Goal: Task Accomplishment & Management: Use online tool/utility

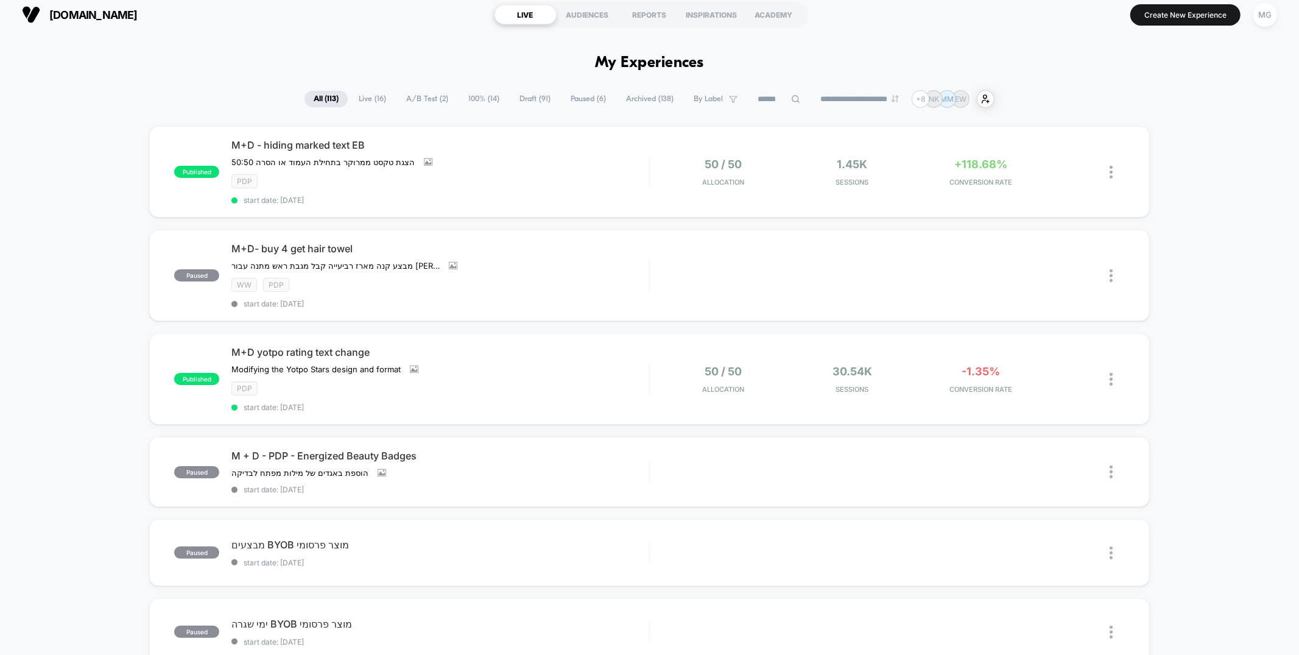
scroll to position [7, 0]
click at [592, 13] on div "AUDIENCES" at bounding box center [588, 13] width 62 height 19
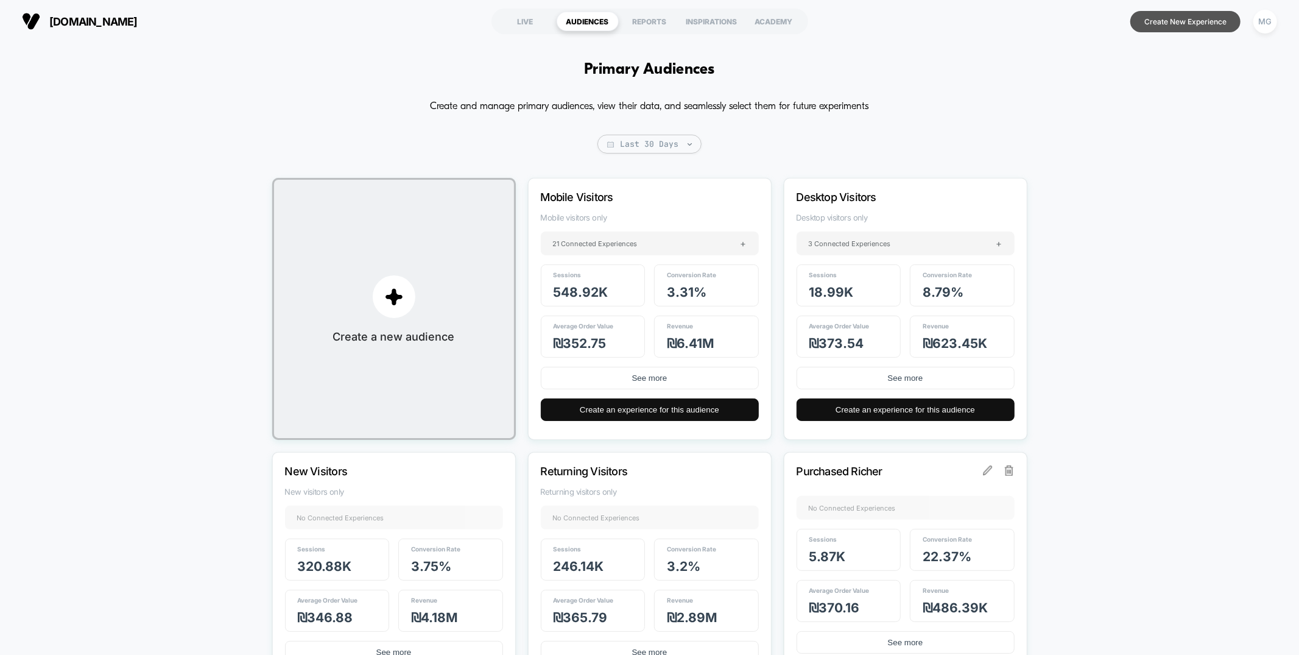
click at [1199, 16] on button "Create New Experience" at bounding box center [1186, 21] width 110 height 21
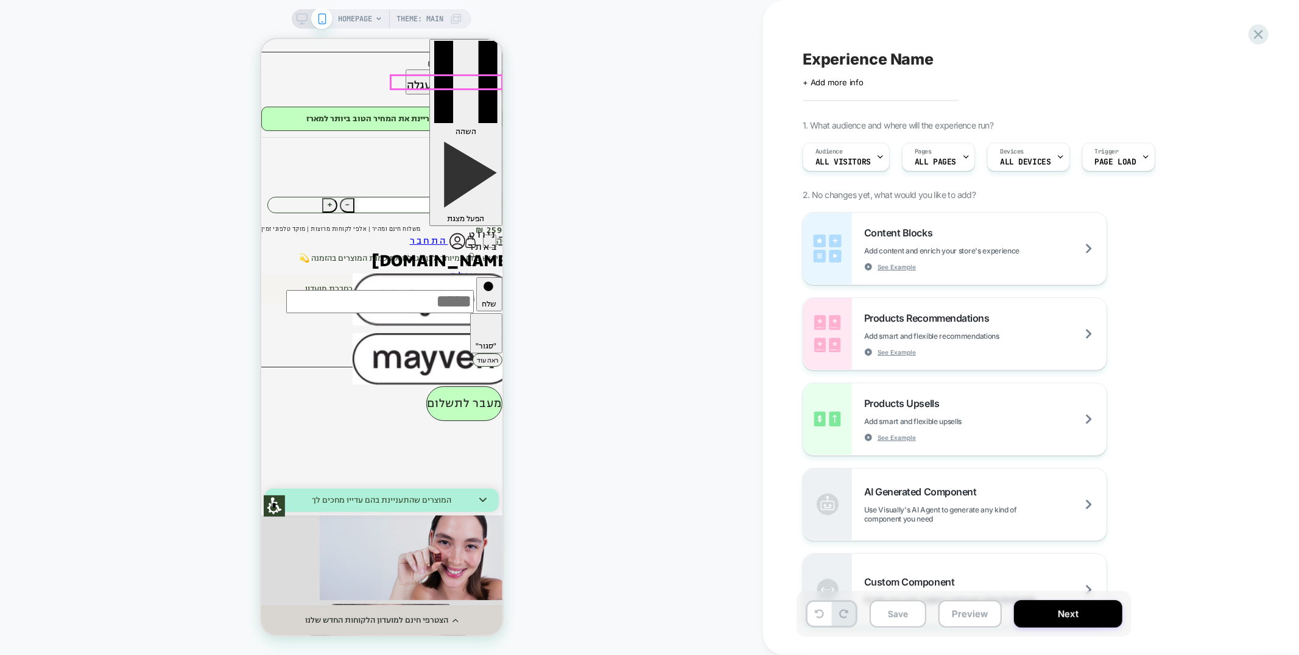
click at [468, 234] on img at bounding box center [470, 241] width 14 height 15
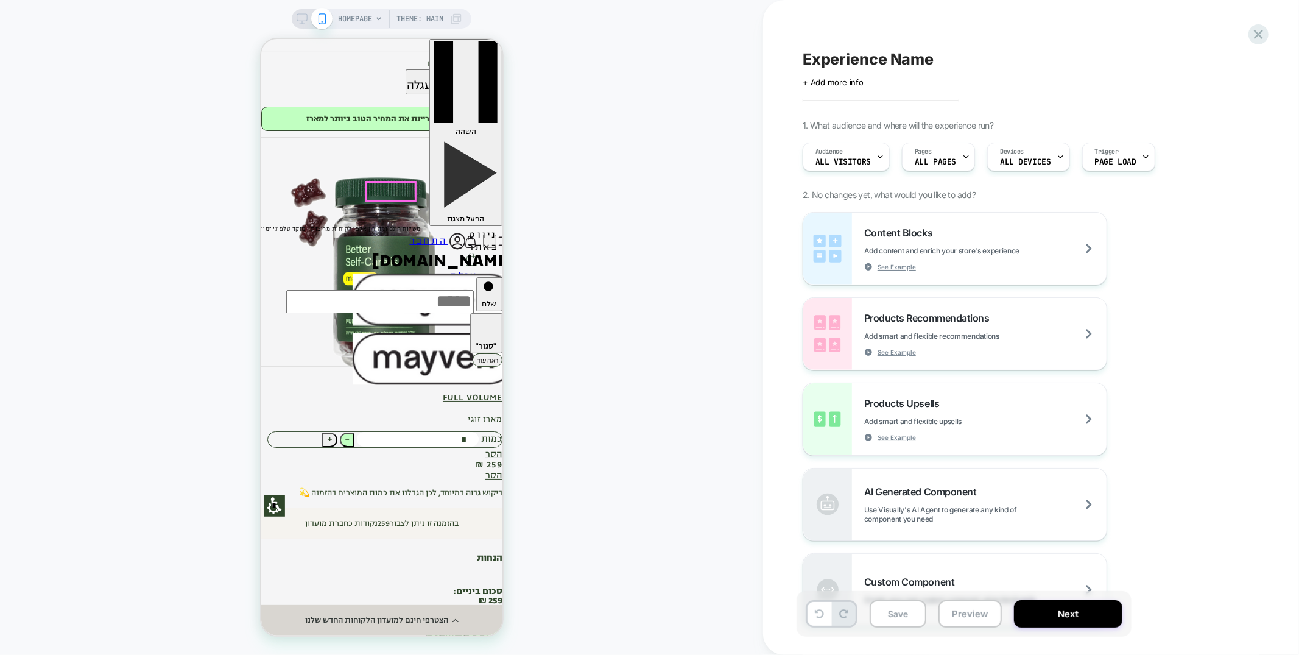
click at [349, 431] on span "−" at bounding box center [346, 438] width 5 height 15
type input "*"
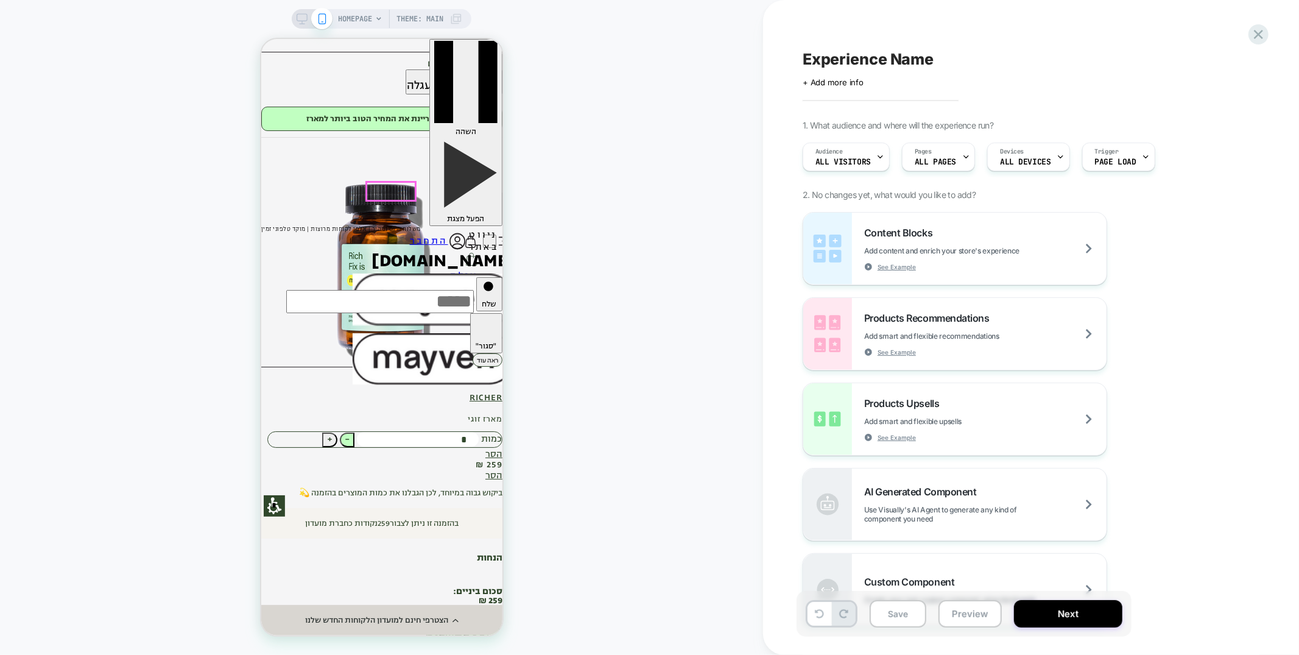
click at [349, 431] on span "−" at bounding box center [346, 438] width 5 height 15
type input "*"
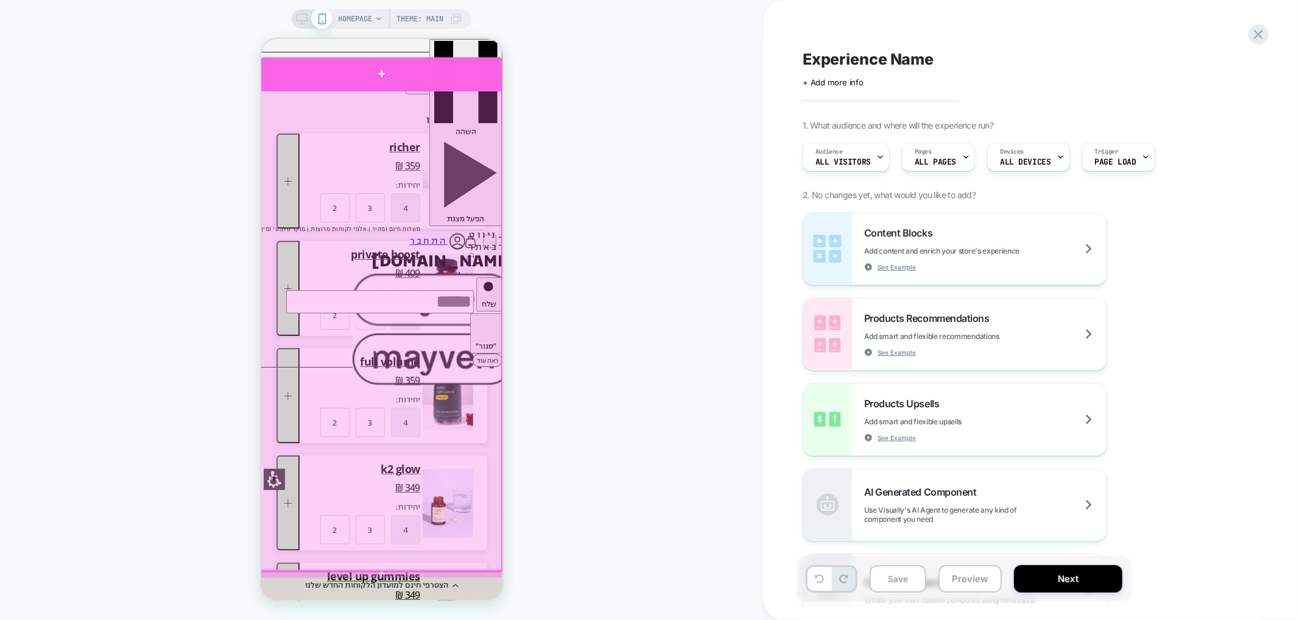
click at [476, 70] on div at bounding box center [381, 73] width 242 height 32
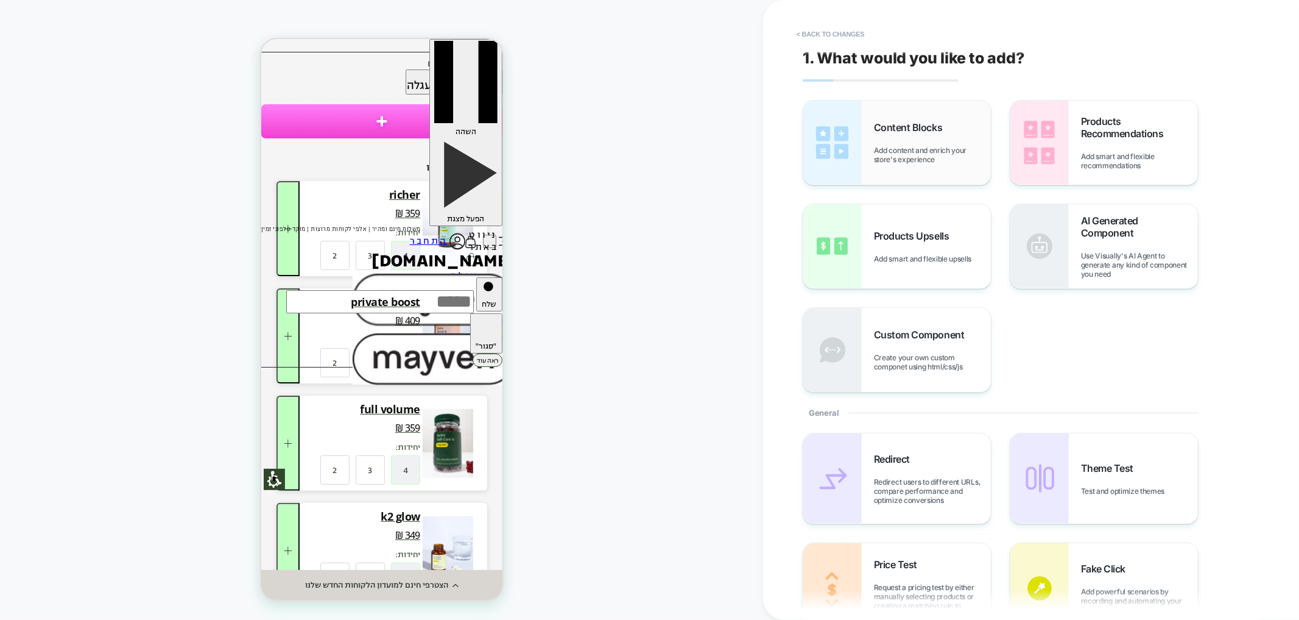
click at [877, 129] on span "Content Blocks" at bounding box center [911, 127] width 74 height 12
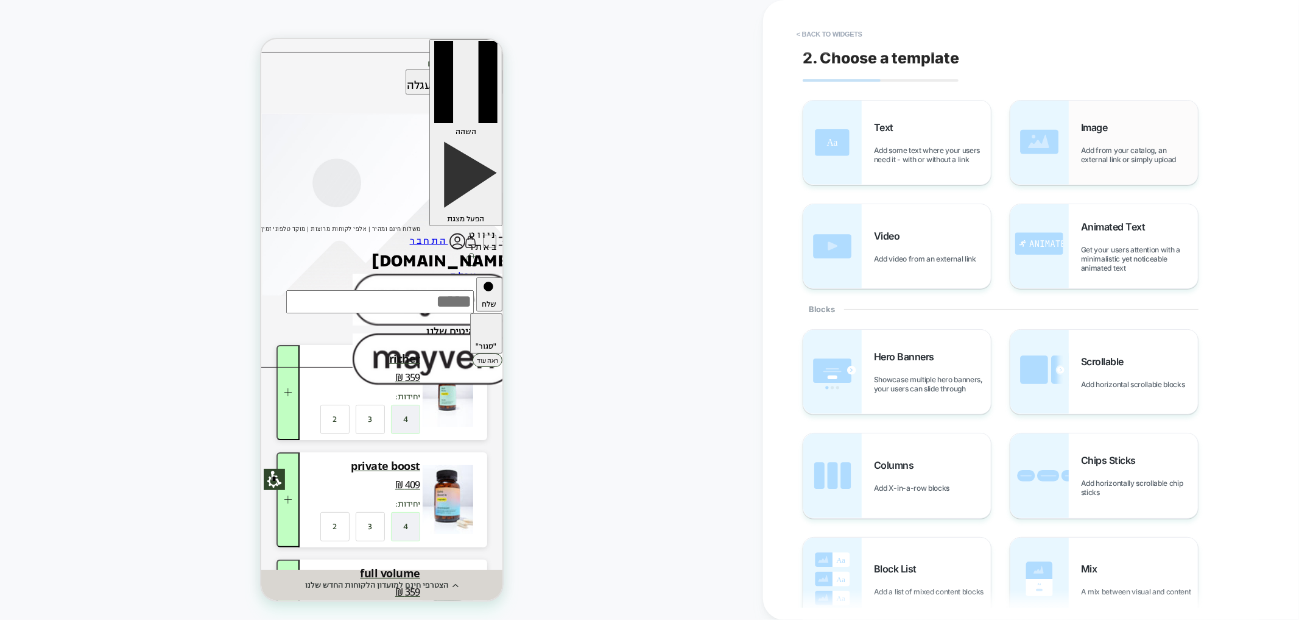
click at [1086, 164] on div "Image Add from your catalog, an external link or simply upload" at bounding box center [1105, 143] width 188 height 84
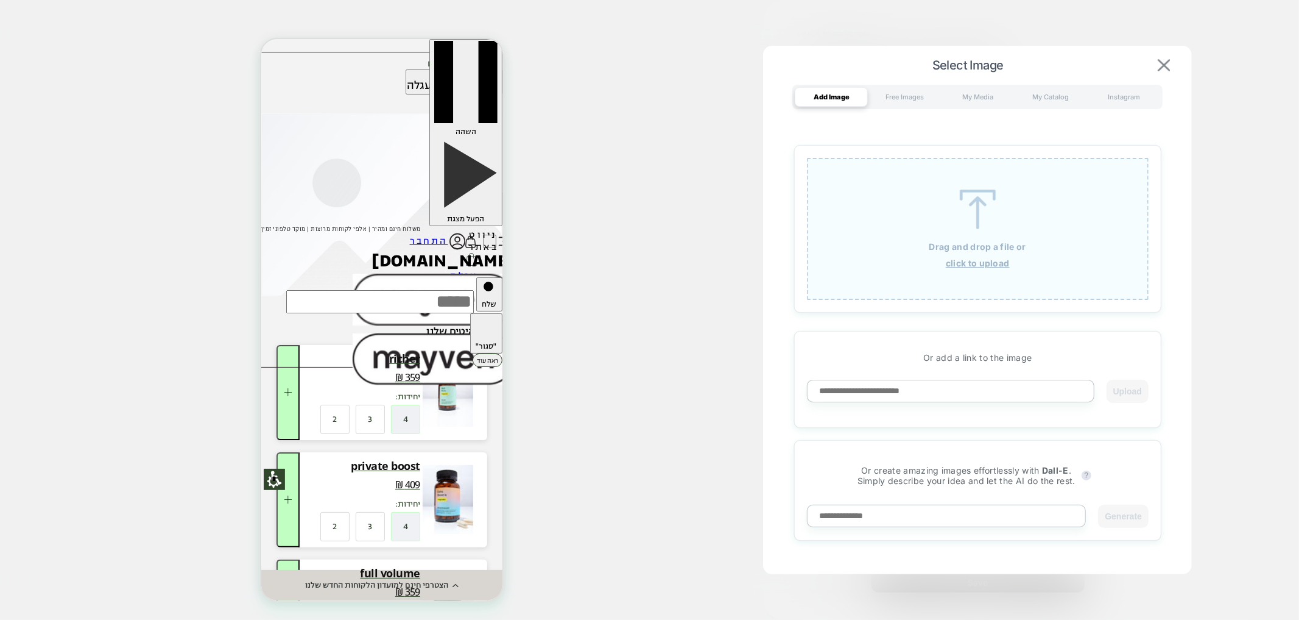
click at [1168, 66] on img at bounding box center [1164, 65] width 12 height 12
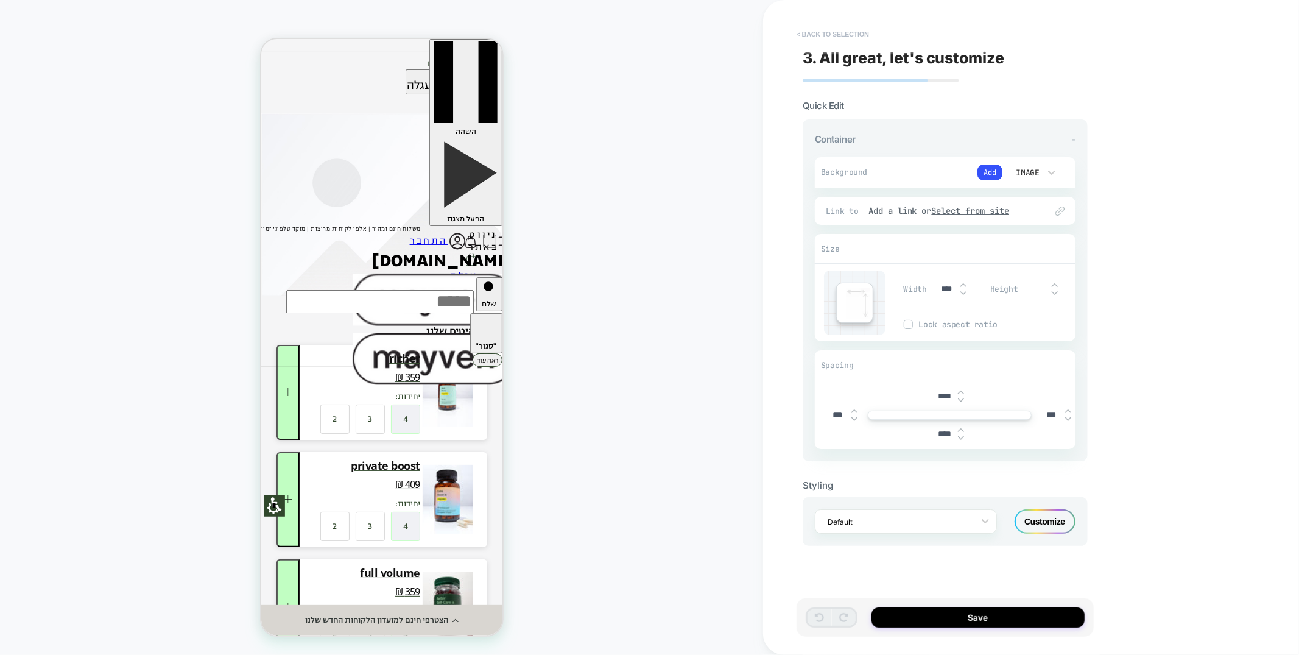
click at [844, 34] on button "< Back to selection" at bounding box center [833, 33] width 85 height 19
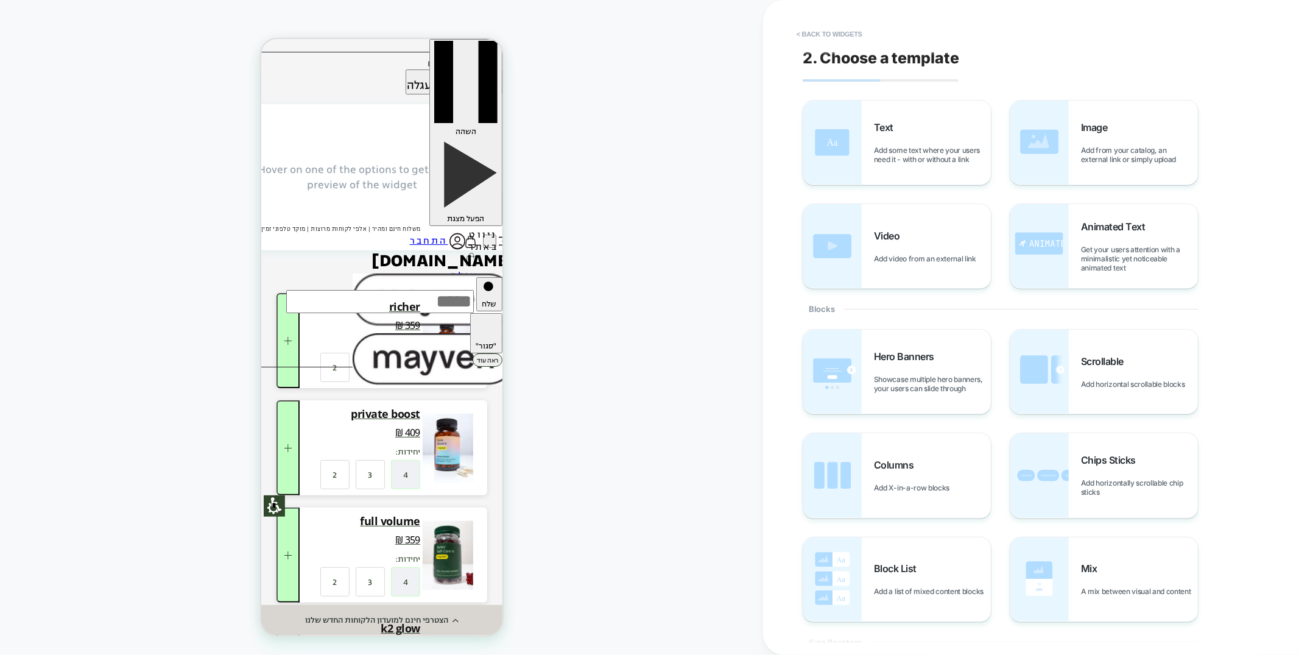
click at [844, 34] on button "< Back to widgets" at bounding box center [830, 33] width 78 height 19
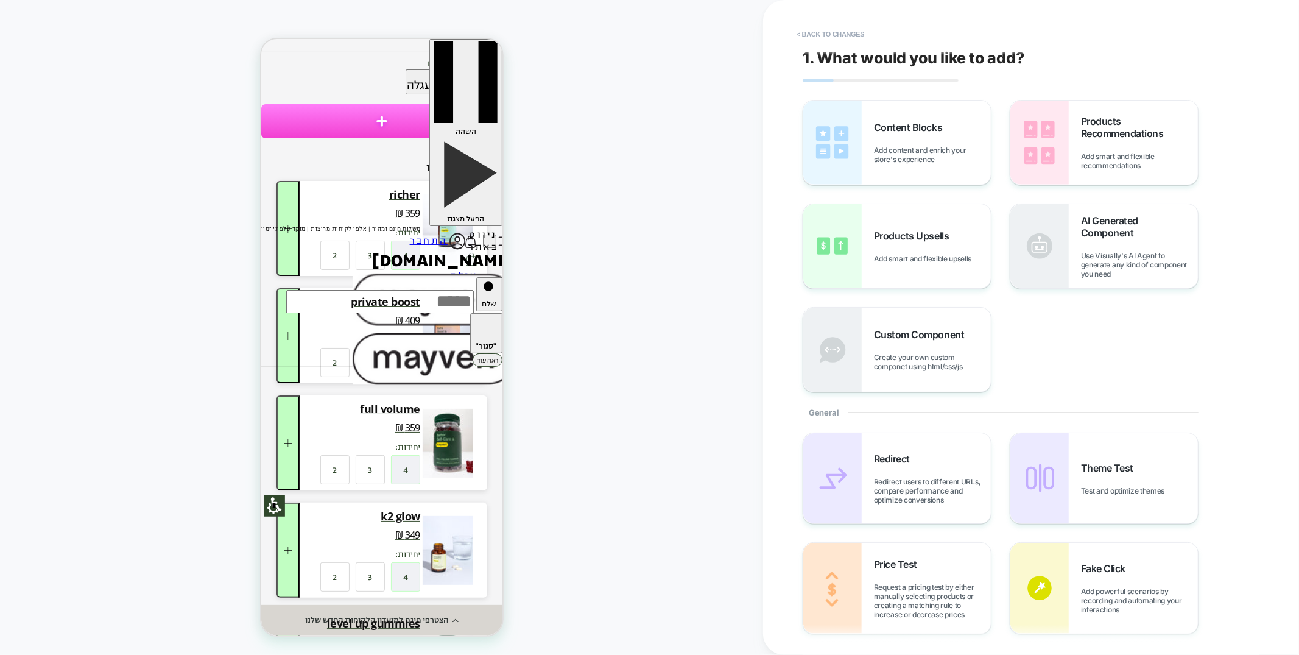
click at [844, 34] on button "< Back to changes" at bounding box center [831, 33] width 80 height 19
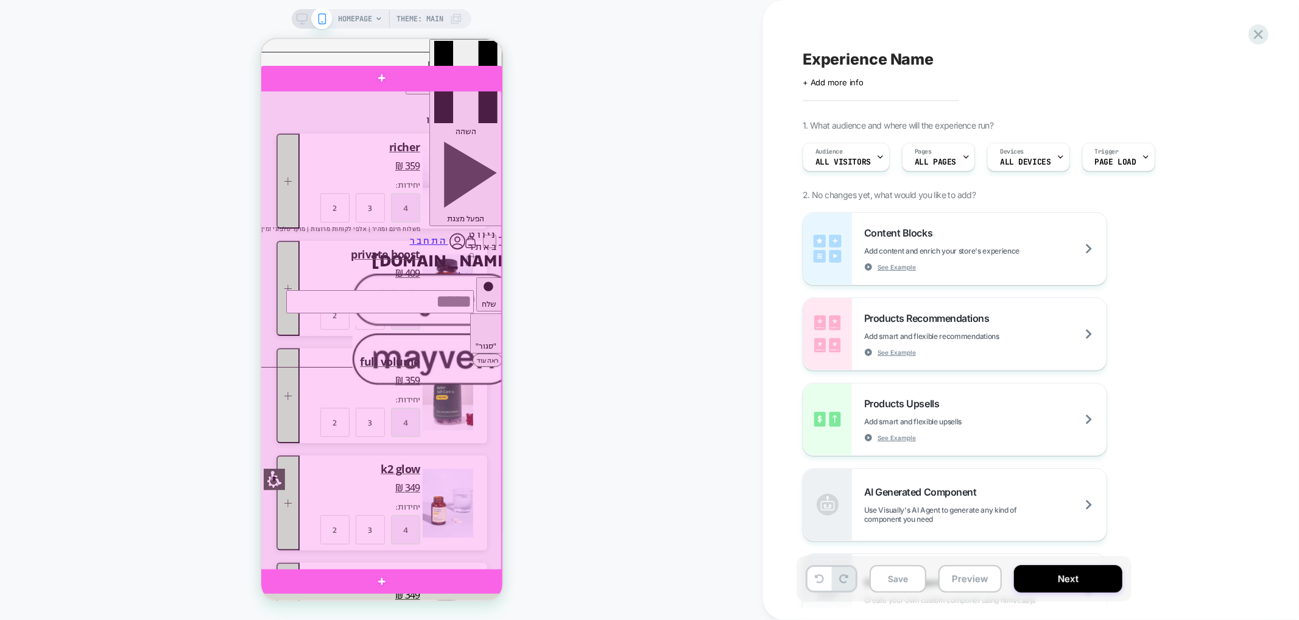
click at [470, 126] on div at bounding box center [380, 330] width 242 height 480
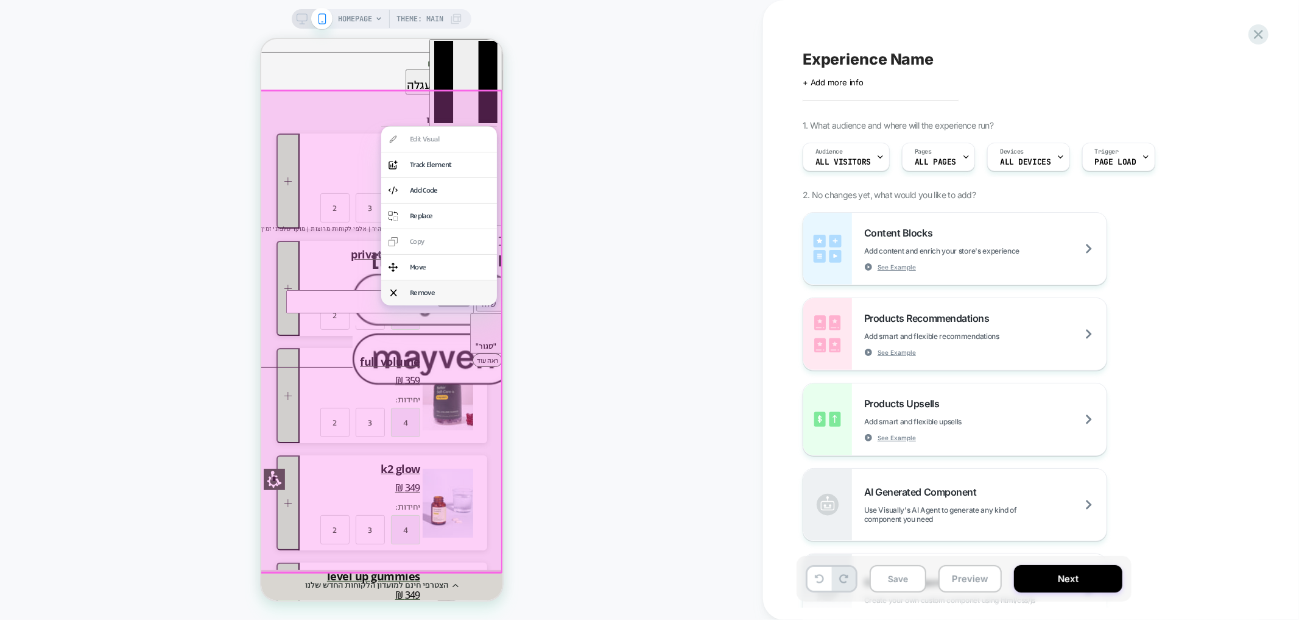
click at [413, 296] on div "Remove" at bounding box center [449, 292] width 80 height 10
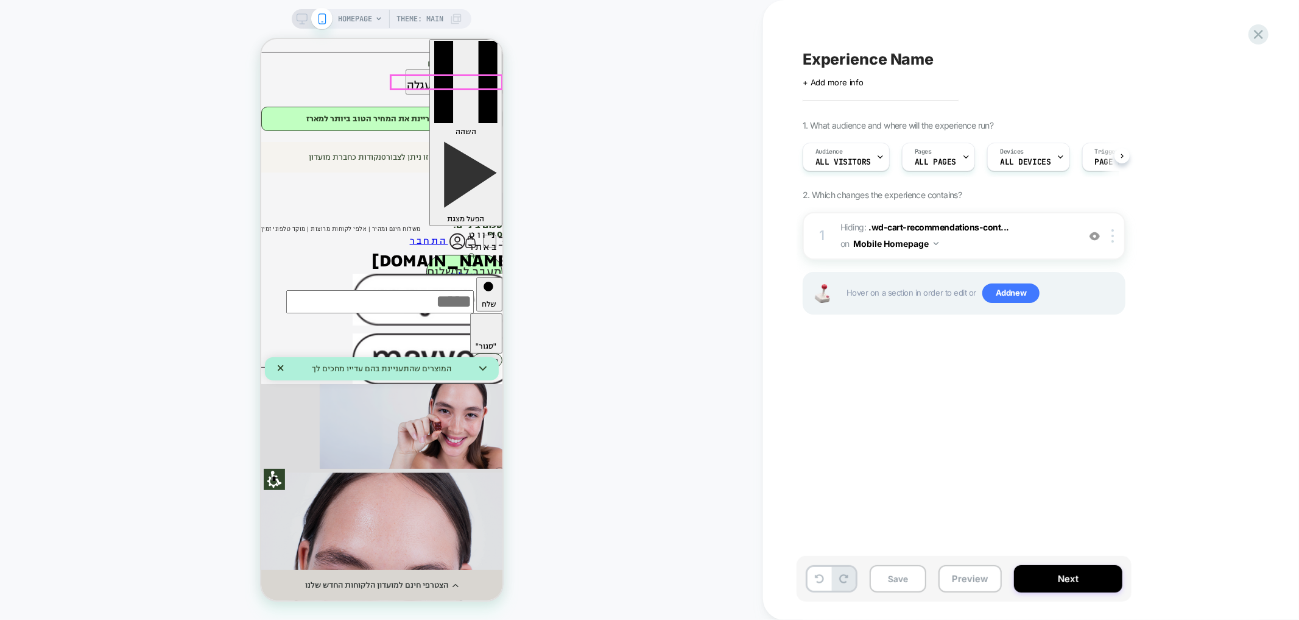
click at [466, 234] on img at bounding box center [470, 241] width 14 height 15
click at [921, 242] on button "Mobile Homepage" at bounding box center [896, 244] width 85 height 18
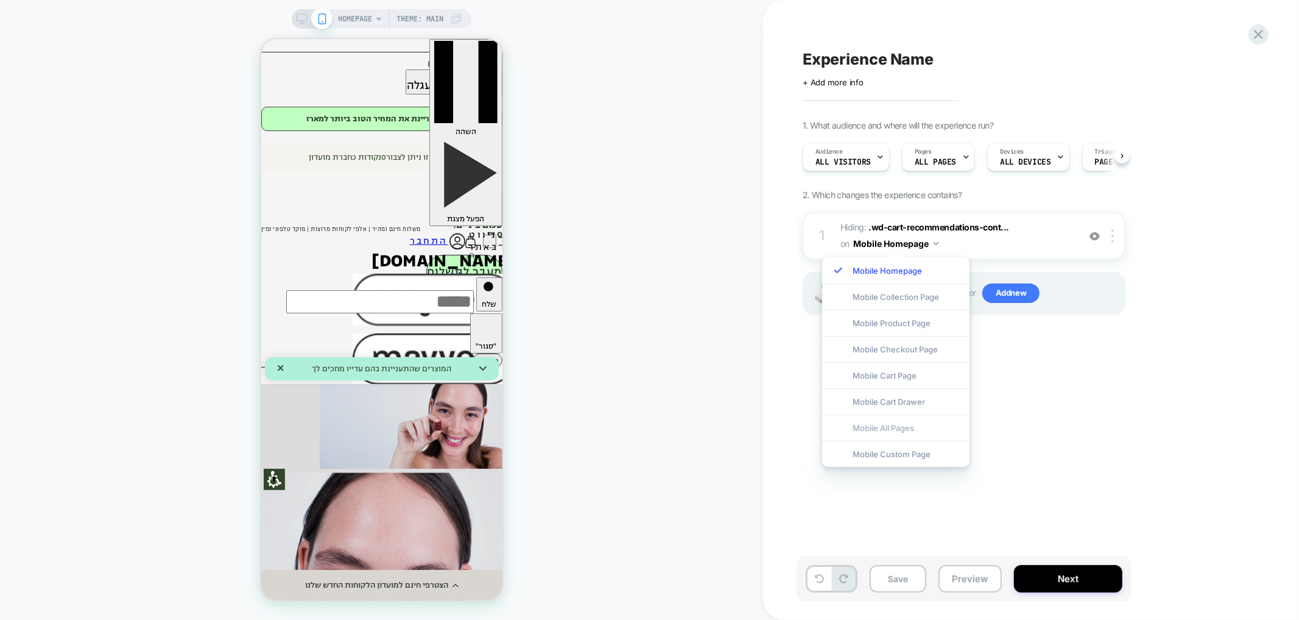
click at [891, 425] on div "Mobile All Pages" at bounding box center [895, 427] width 147 height 26
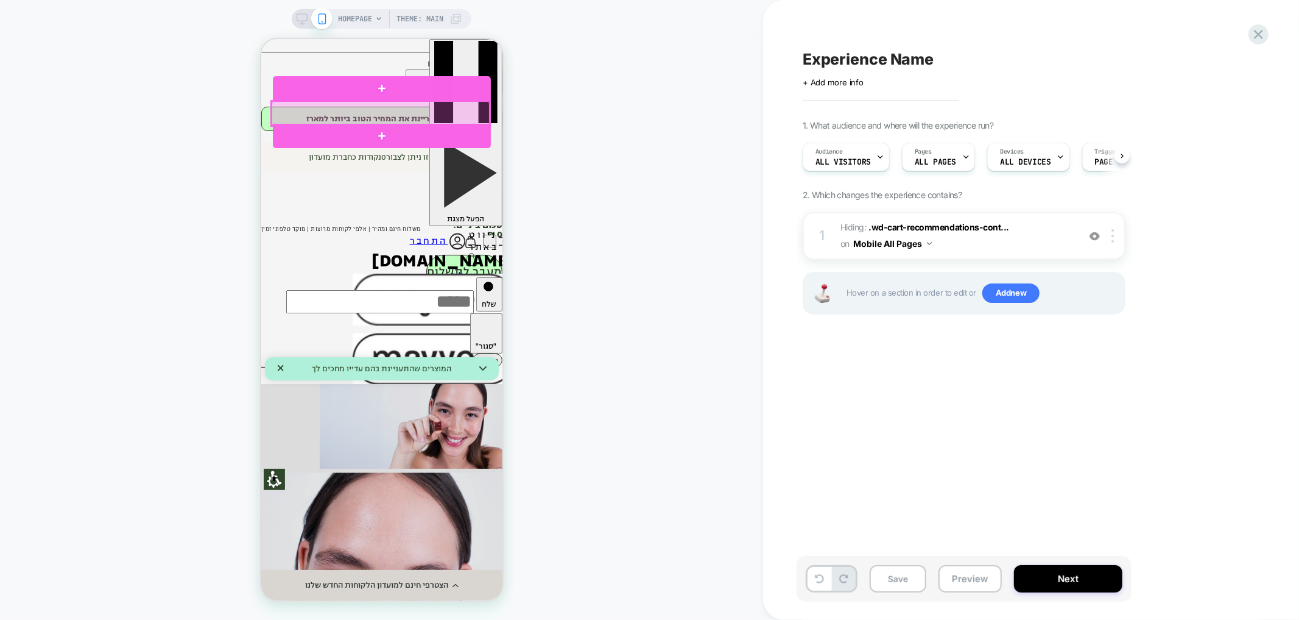
click at [477, 119] on div at bounding box center [380, 113] width 218 height 24
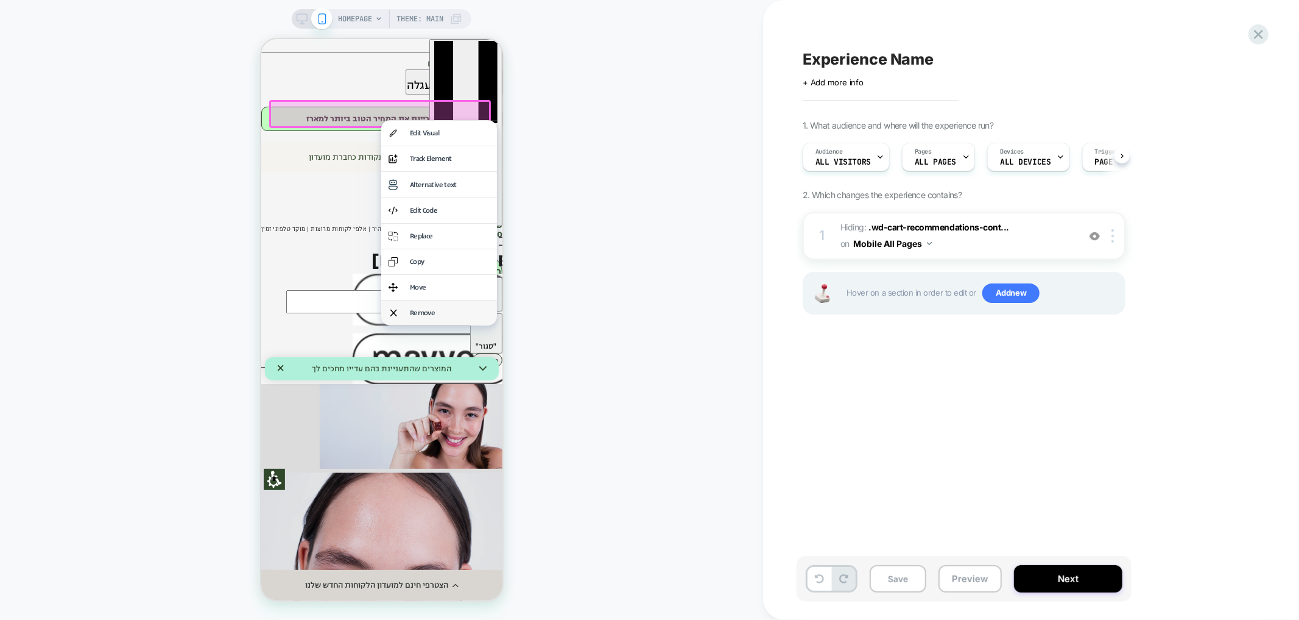
click at [448, 312] on div "Remove" at bounding box center [449, 312] width 80 height 10
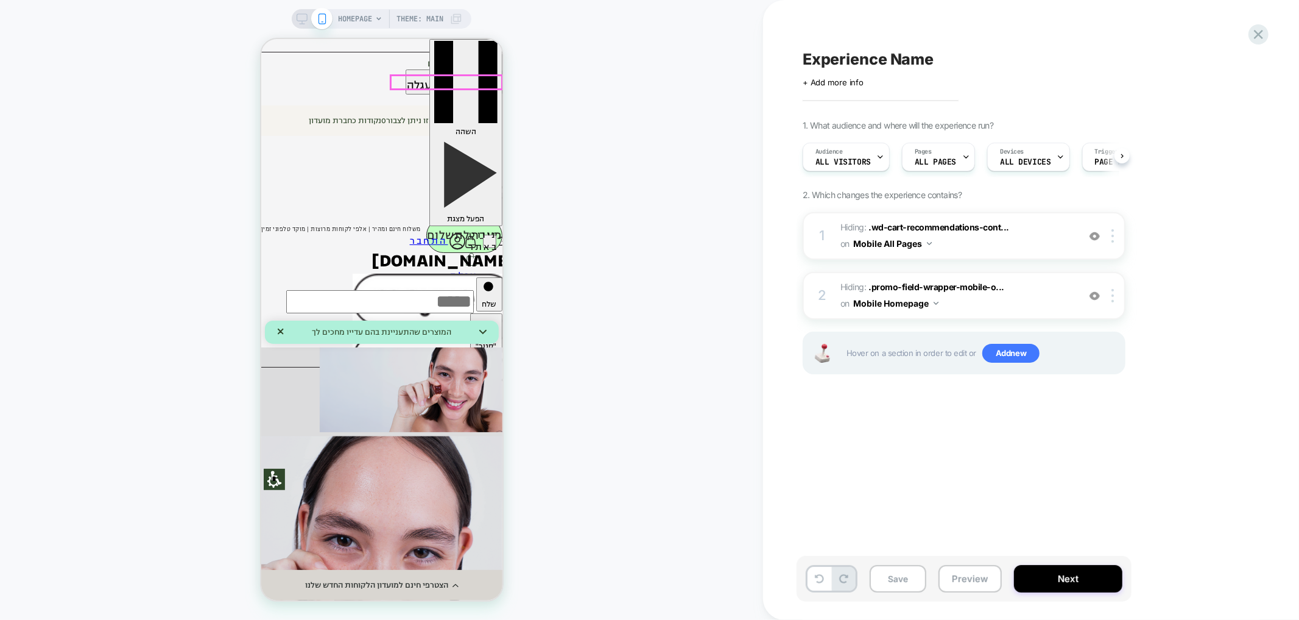
click at [468, 234] on img at bounding box center [470, 241] width 14 height 15
click at [918, 302] on button "Mobile Homepage" at bounding box center [896, 303] width 85 height 18
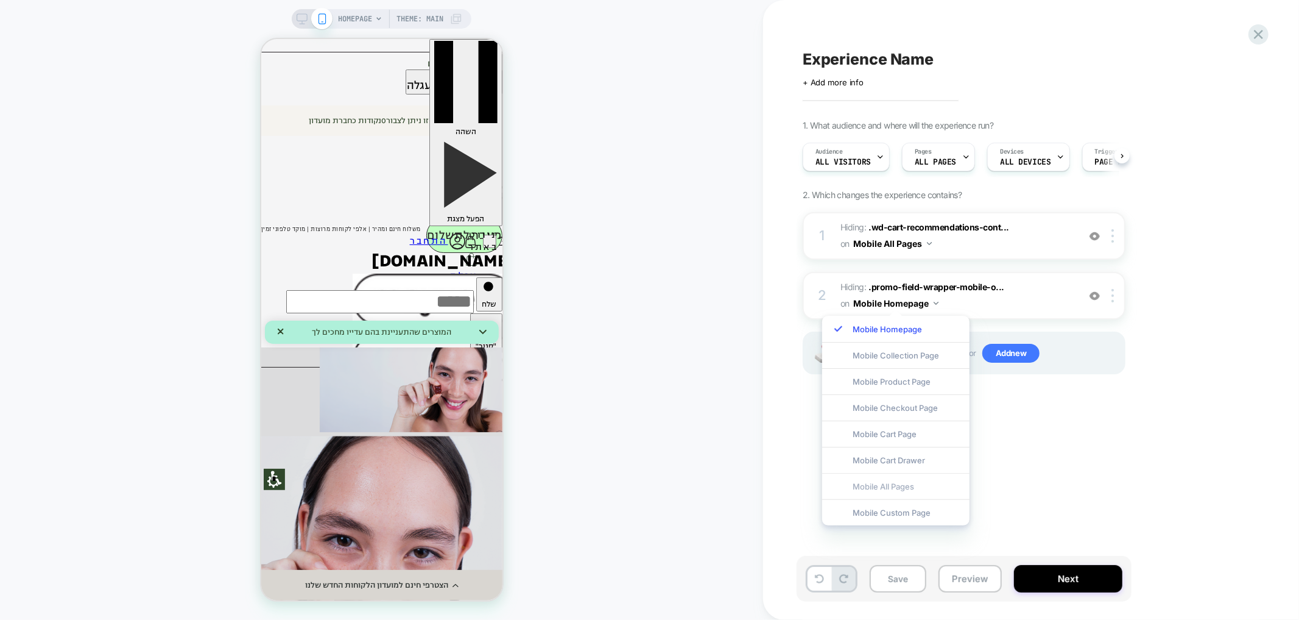
click at [891, 487] on div "Mobile All Pages" at bounding box center [895, 486] width 147 height 26
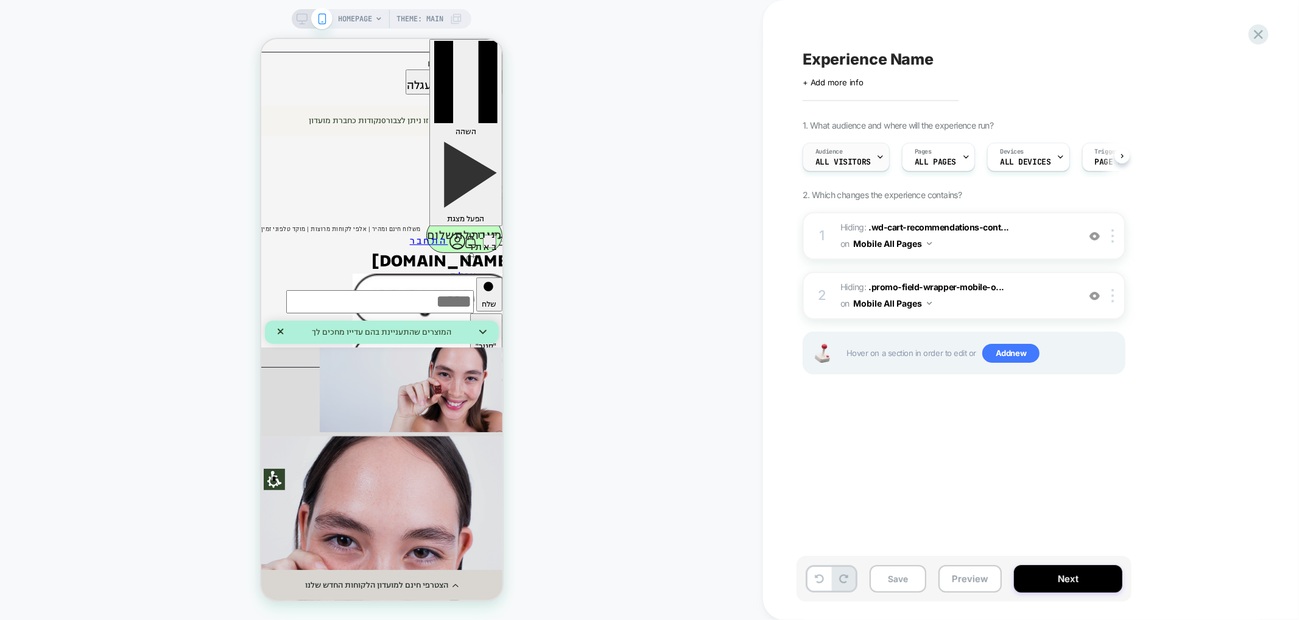
click at [823, 146] on div "Audience All Visitors" at bounding box center [844, 156] width 80 height 27
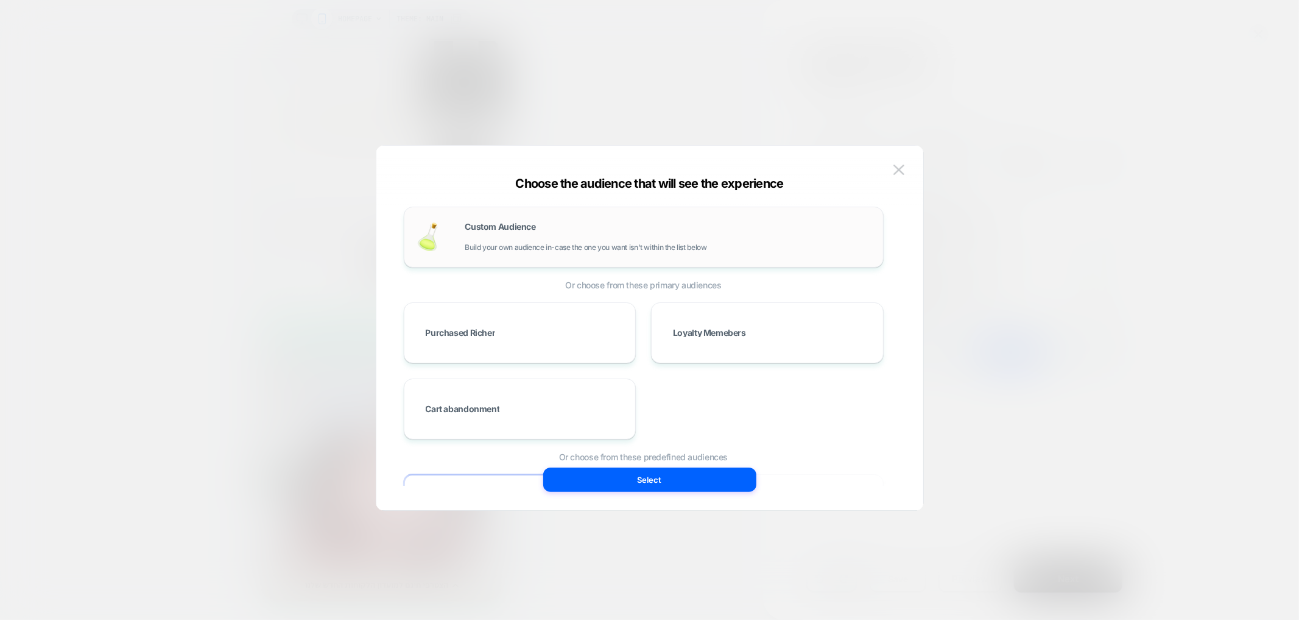
click at [536, 222] on span "Custom Audience" at bounding box center [500, 226] width 71 height 9
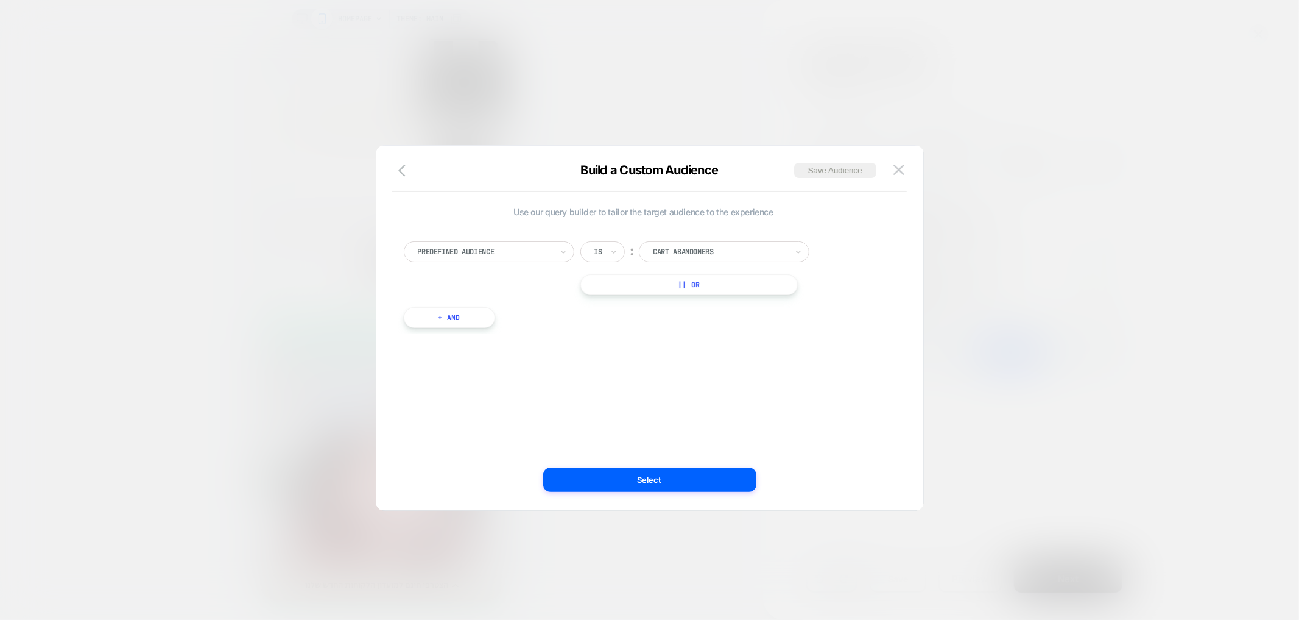
click at [672, 253] on div at bounding box center [720, 251] width 134 height 11
type input "**"
click at [711, 289] on div "Guests" at bounding box center [731, 284] width 158 height 19
click at [677, 474] on button "Select" at bounding box center [649, 479] width 213 height 24
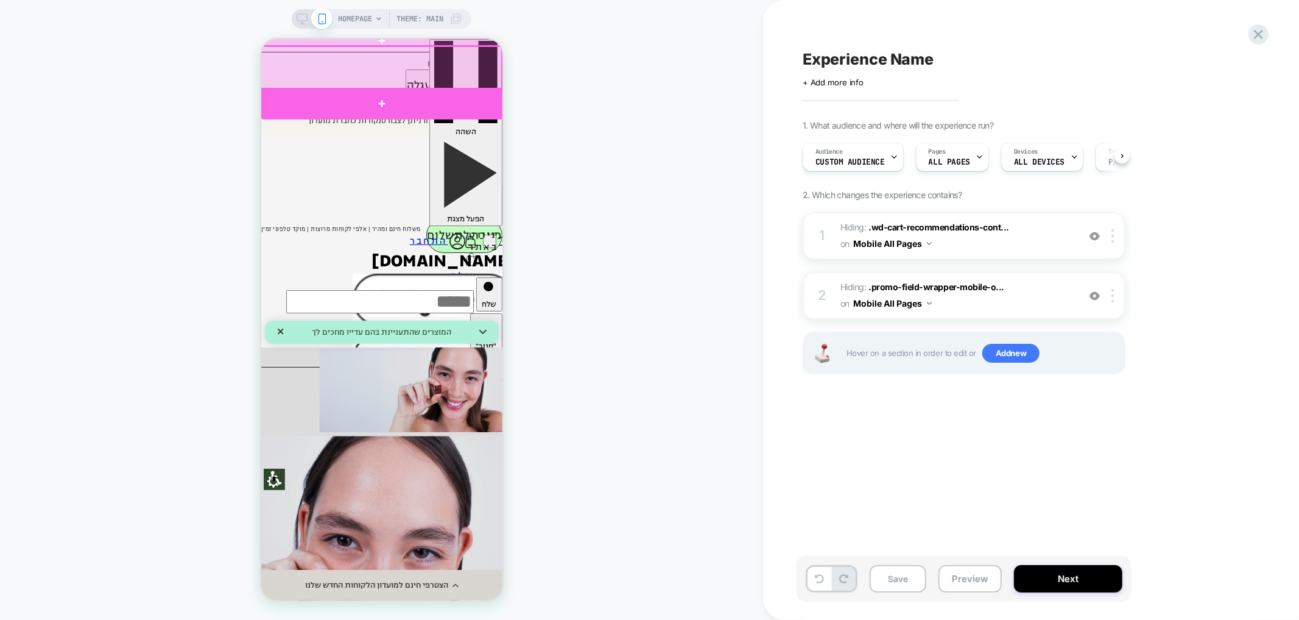
click at [308, 104] on div at bounding box center [381, 103] width 242 height 32
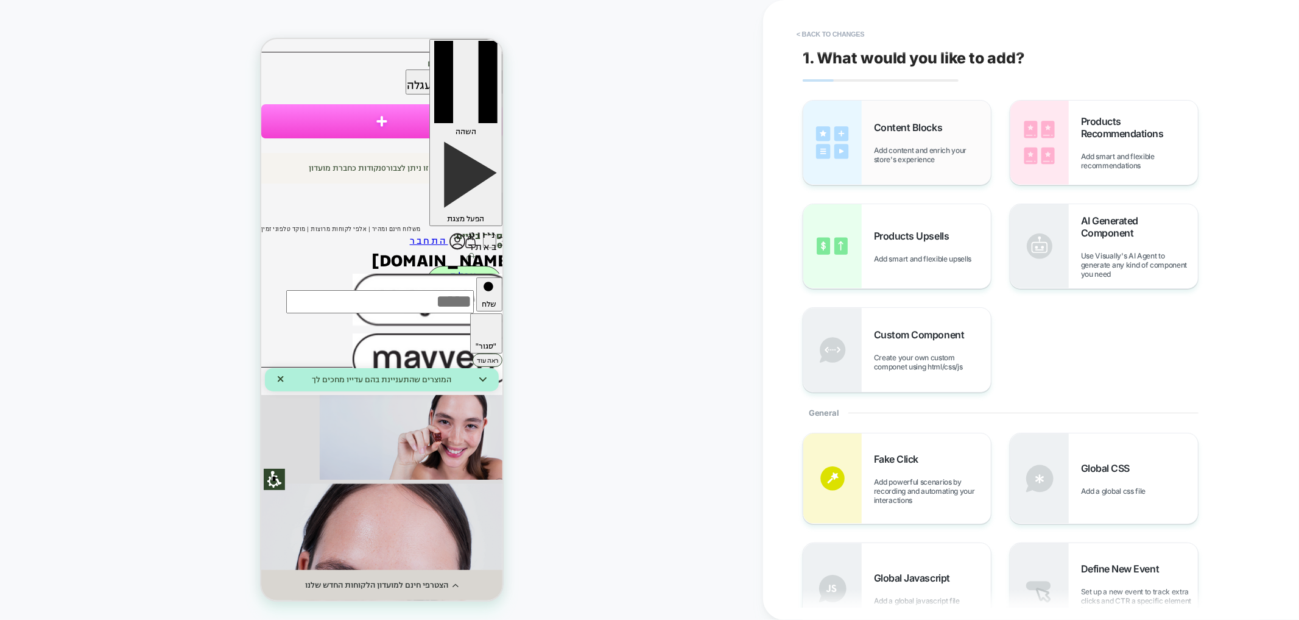
click at [941, 120] on div "Content Blocks Add content and enrich your store's experience" at bounding box center [898, 143] width 188 height 84
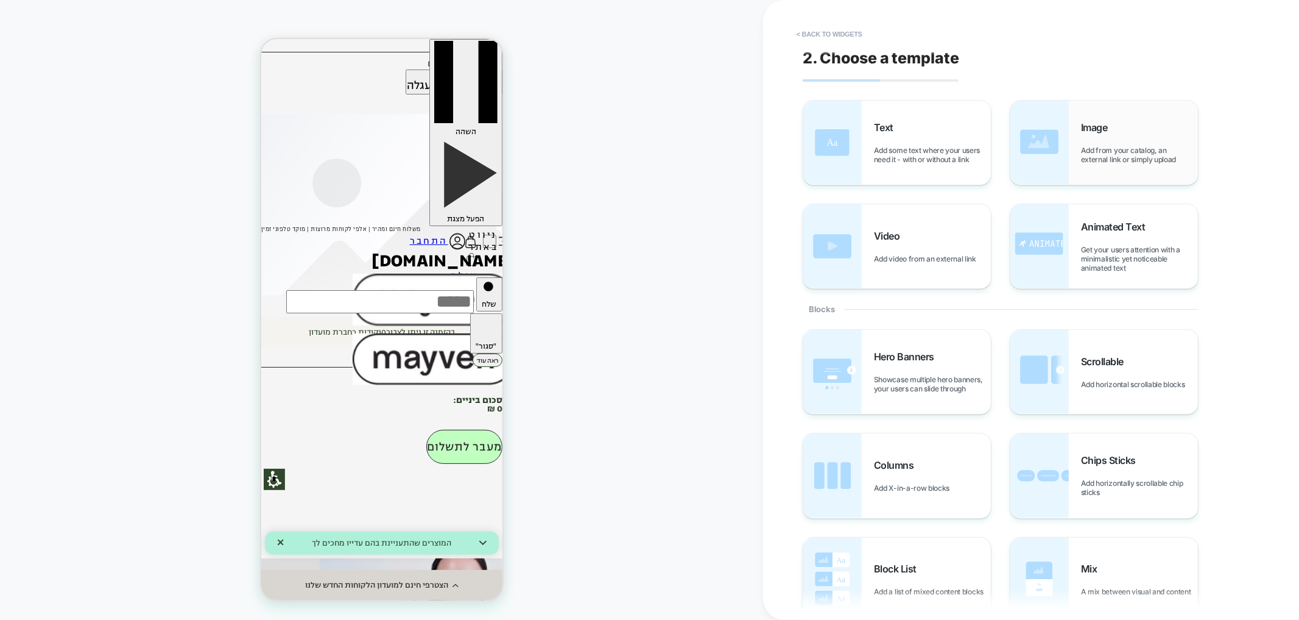
click at [1112, 147] on span "Add from your catalog, an external link or simply upload" at bounding box center [1139, 155] width 117 height 18
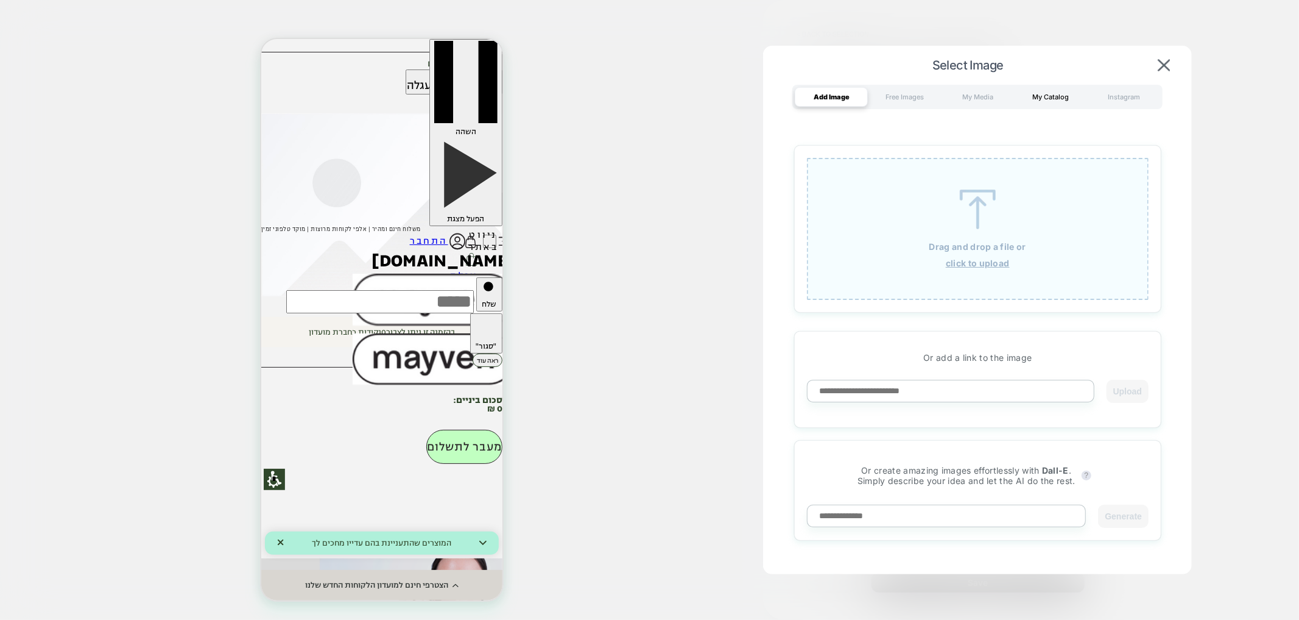
click at [1044, 99] on div "My Catalog" at bounding box center [1050, 96] width 73 height 19
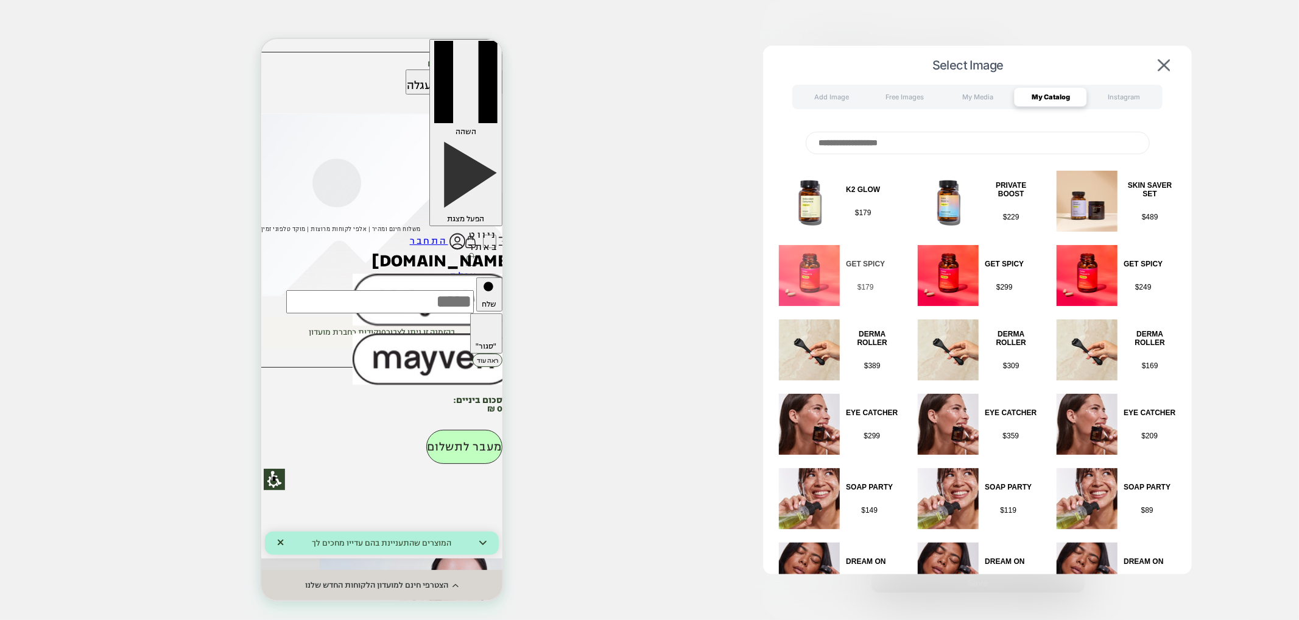
click at [831, 283] on img at bounding box center [809, 275] width 61 height 61
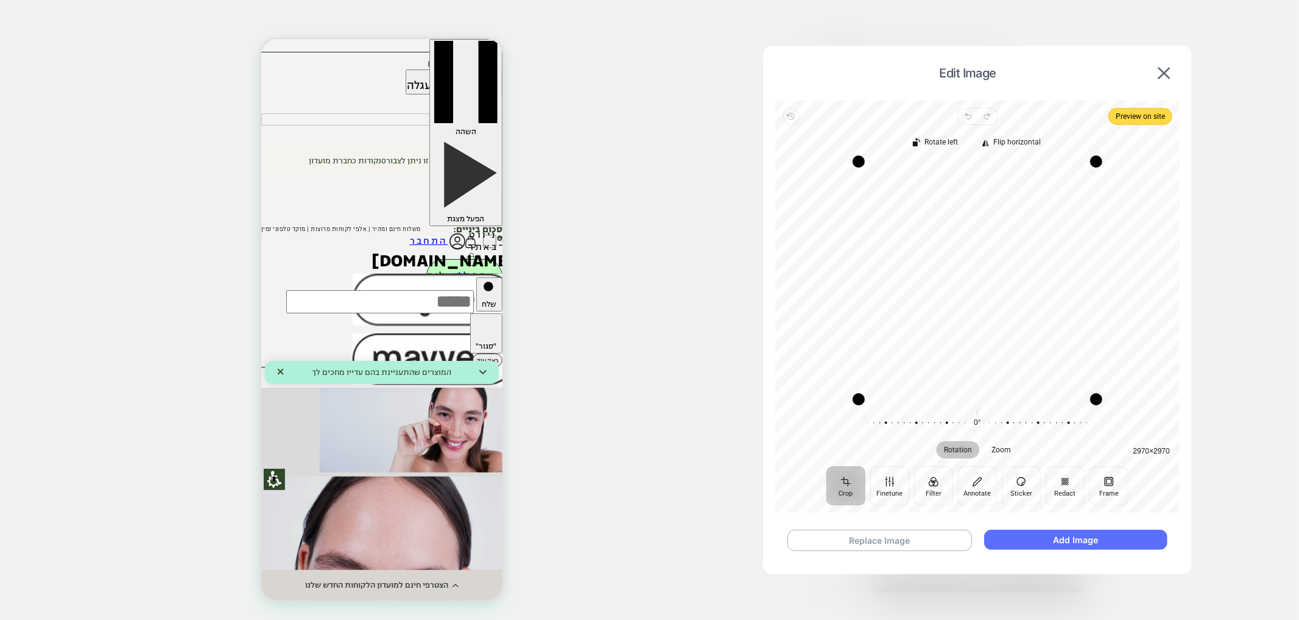
click at [1042, 542] on button "Add Image" at bounding box center [1076, 539] width 183 height 20
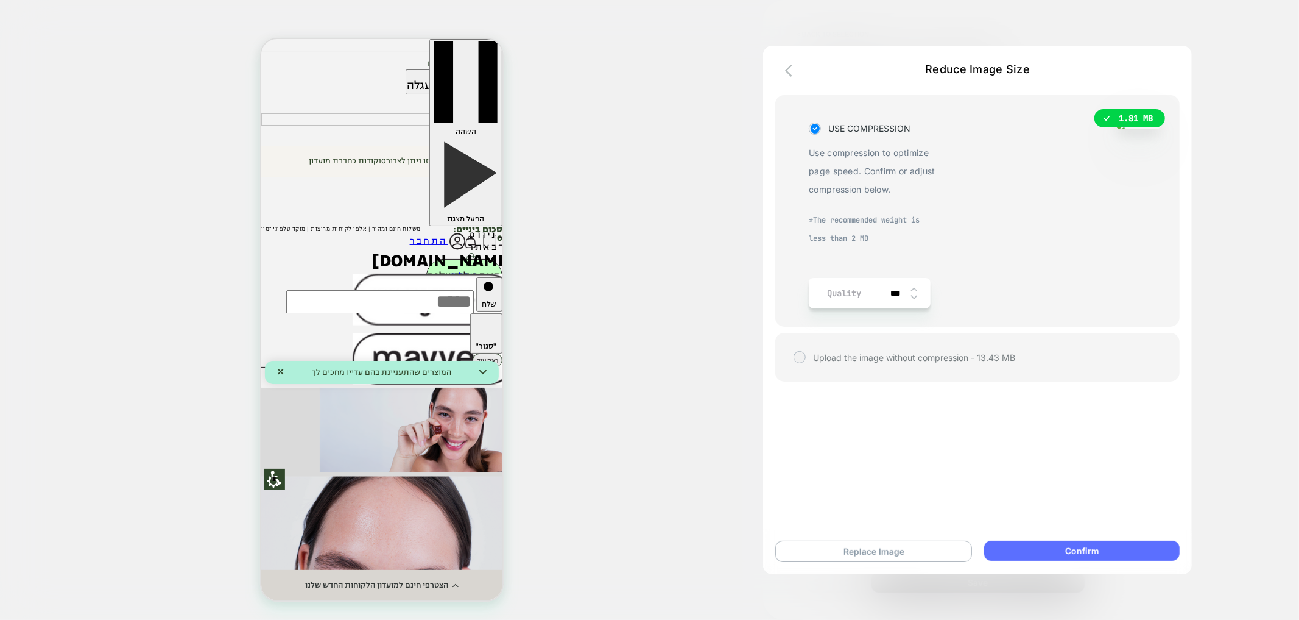
click at [1035, 550] on button "Confirm" at bounding box center [1083, 550] width 196 height 20
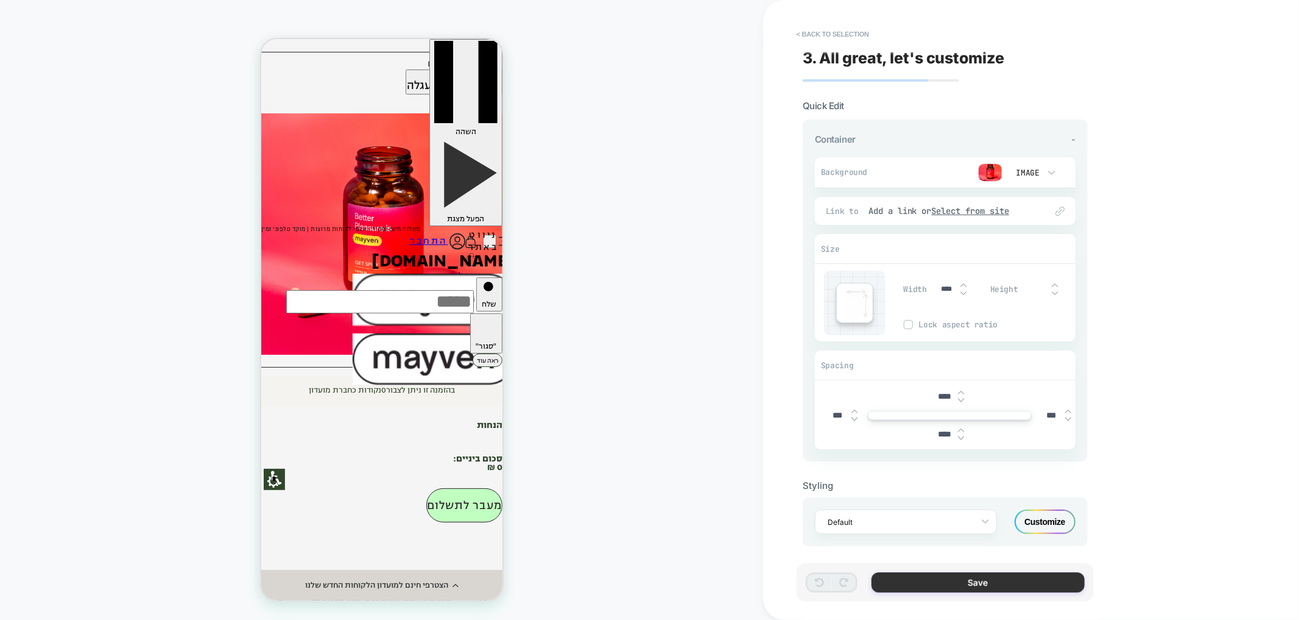
click at [947, 587] on button "Save" at bounding box center [978, 582] width 213 height 20
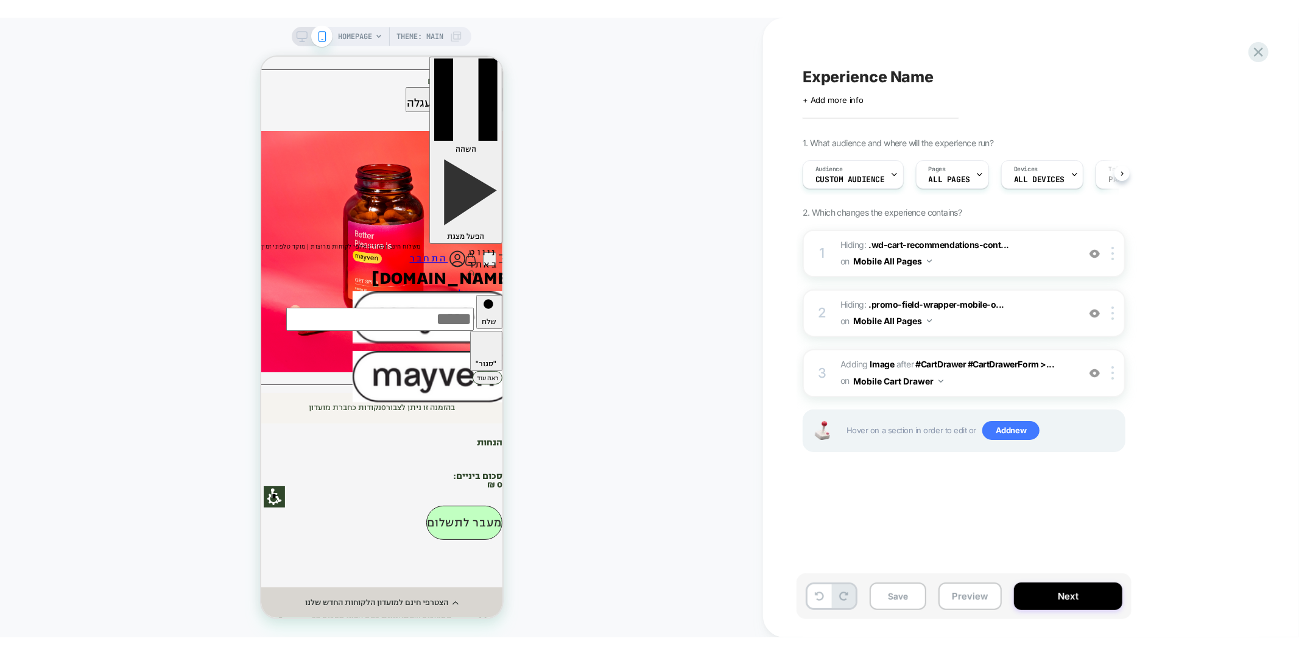
scroll to position [0, 1]
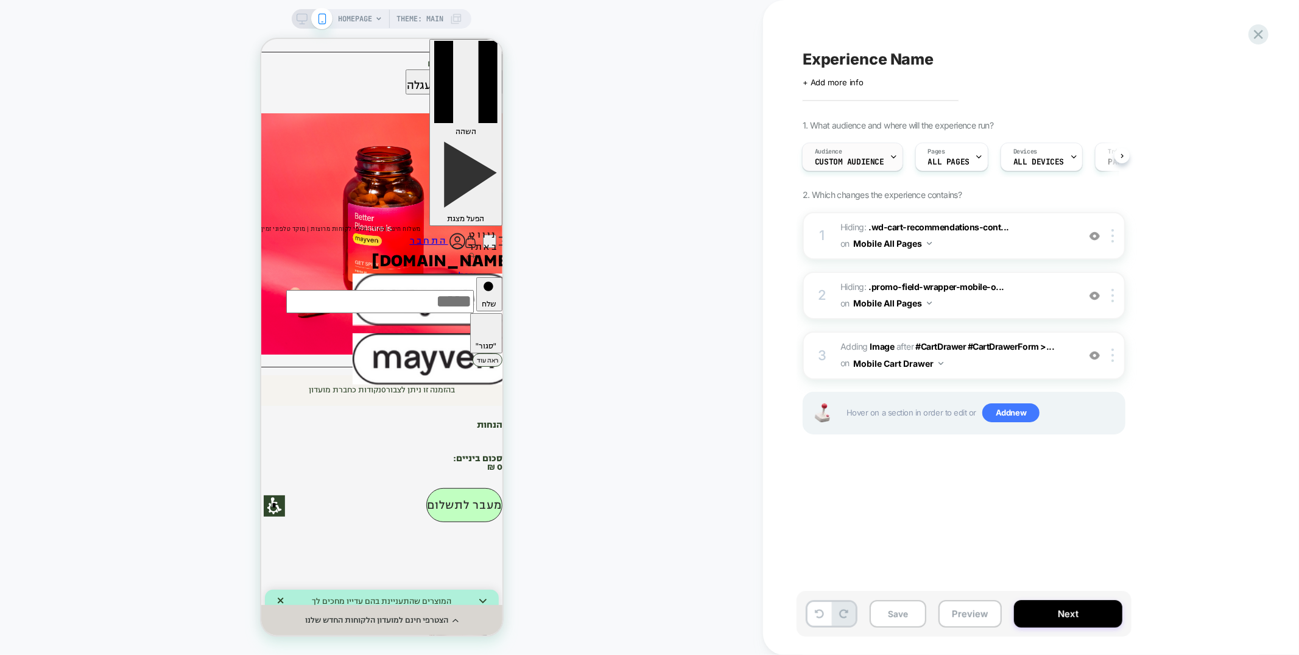
click at [821, 161] on span "Custom Audience" at bounding box center [849, 162] width 69 height 9
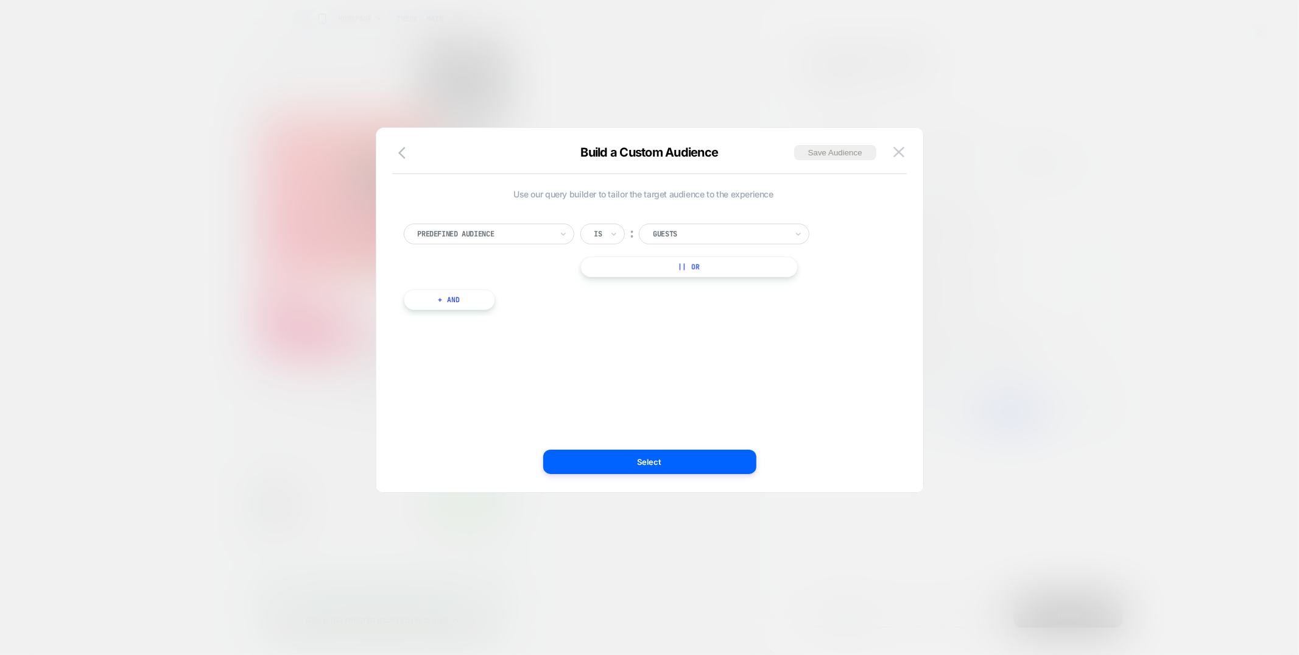
click at [476, 299] on button "+ And" at bounding box center [449, 299] width 91 height 21
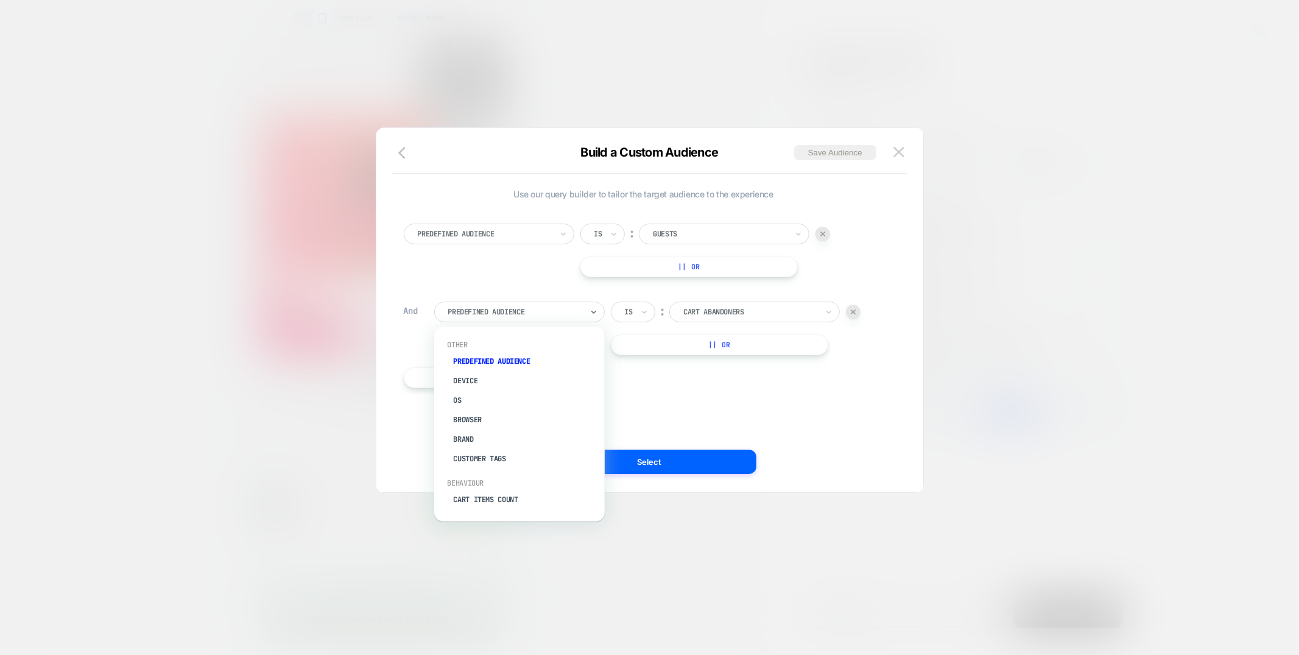
click at [490, 306] on div at bounding box center [515, 311] width 134 height 11
click at [493, 411] on div "Cart Items Count" at bounding box center [526, 410] width 158 height 19
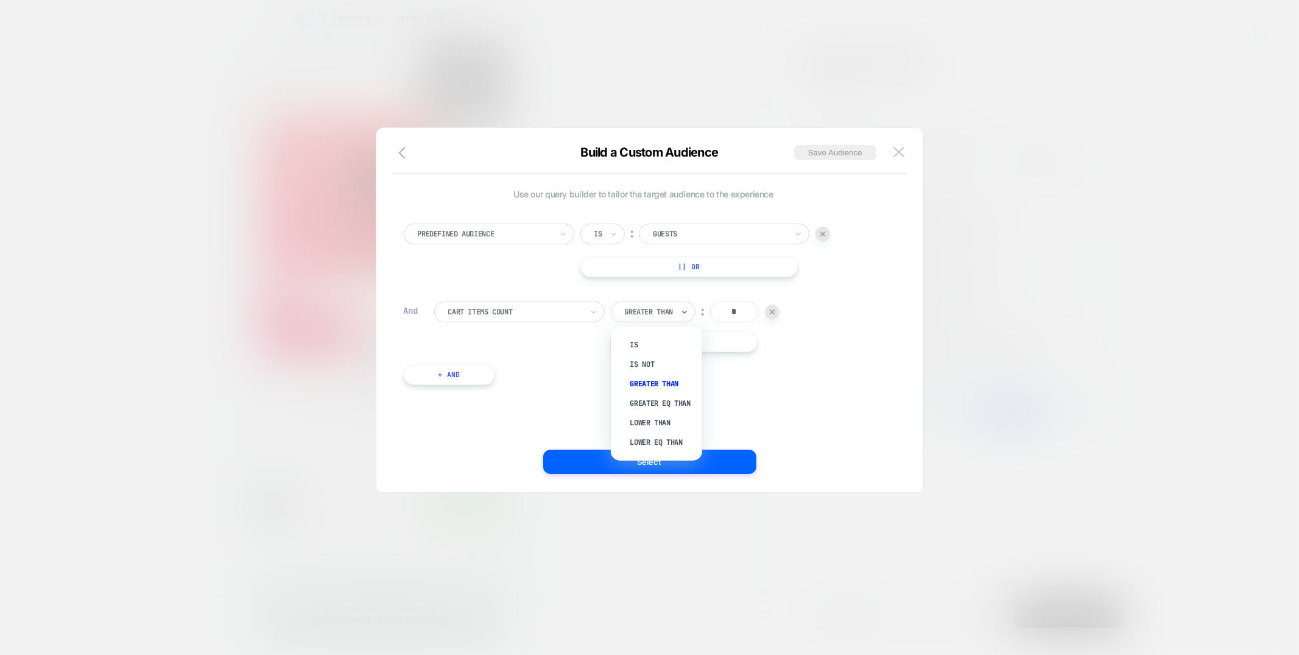
click at [644, 316] on div at bounding box center [649, 311] width 48 height 11
click at [634, 346] on div "Is" at bounding box center [662, 344] width 79 height 19
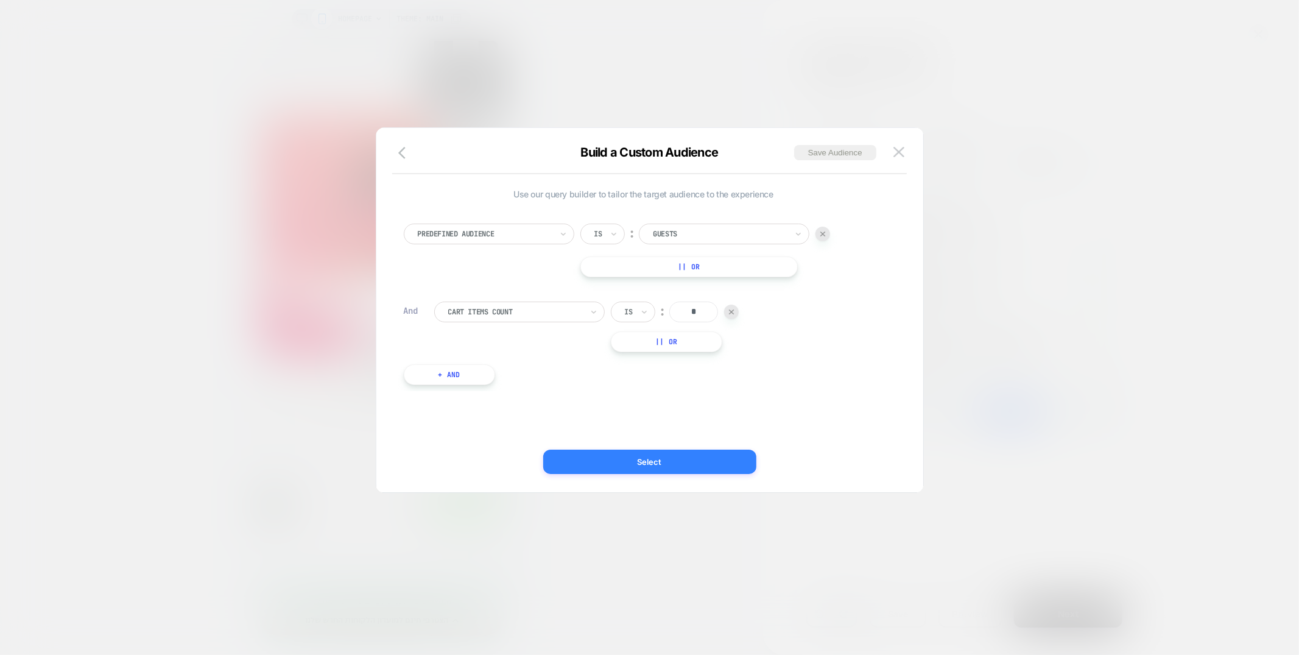
click at [656, 470] on button "Select" at bounding box center [649, 462] width 213 height 24
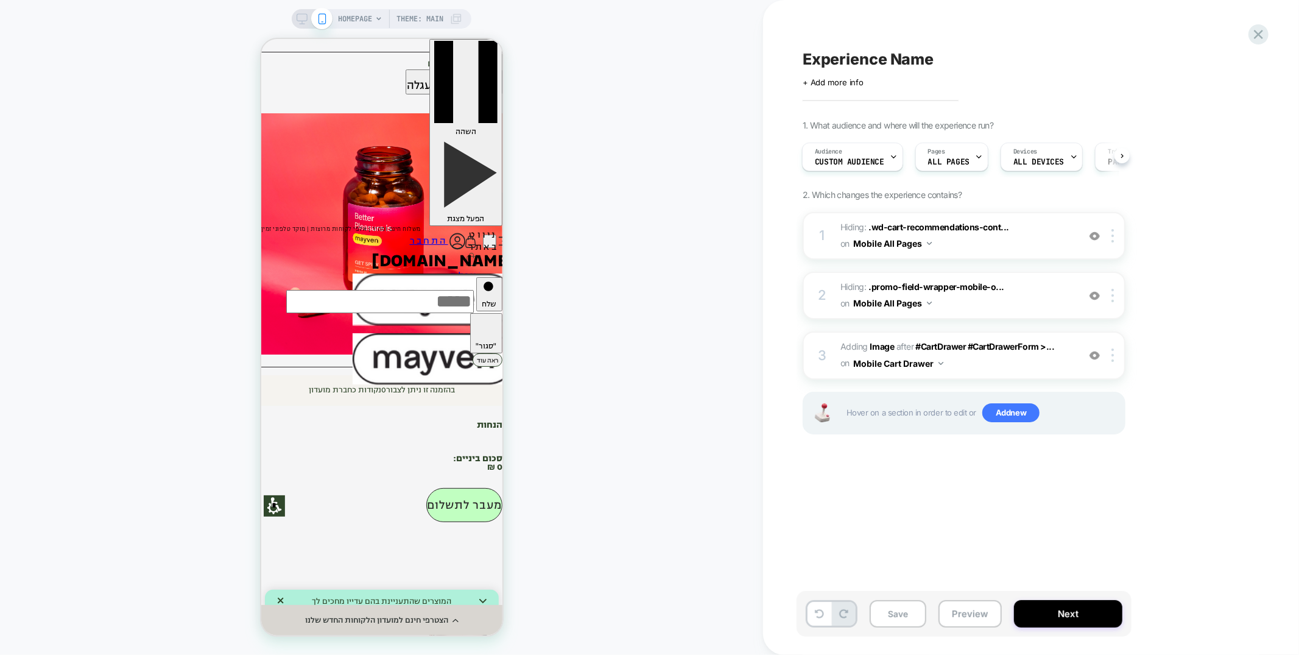
click at [843, 54] on span "Experience Name" at bounding box center [868, 59] width 131 height 18
type textarea "**********"
click at [1220, 55] on icon at bounding box center [1221, 59] width 15 height 15
click at [911, 615] on button "Save" at bounding box center [898, 613] width 57 height 27
click at [1055, 162] on span "ALL DEVICES" at bounding box center [1039, 162] width 51 height 9
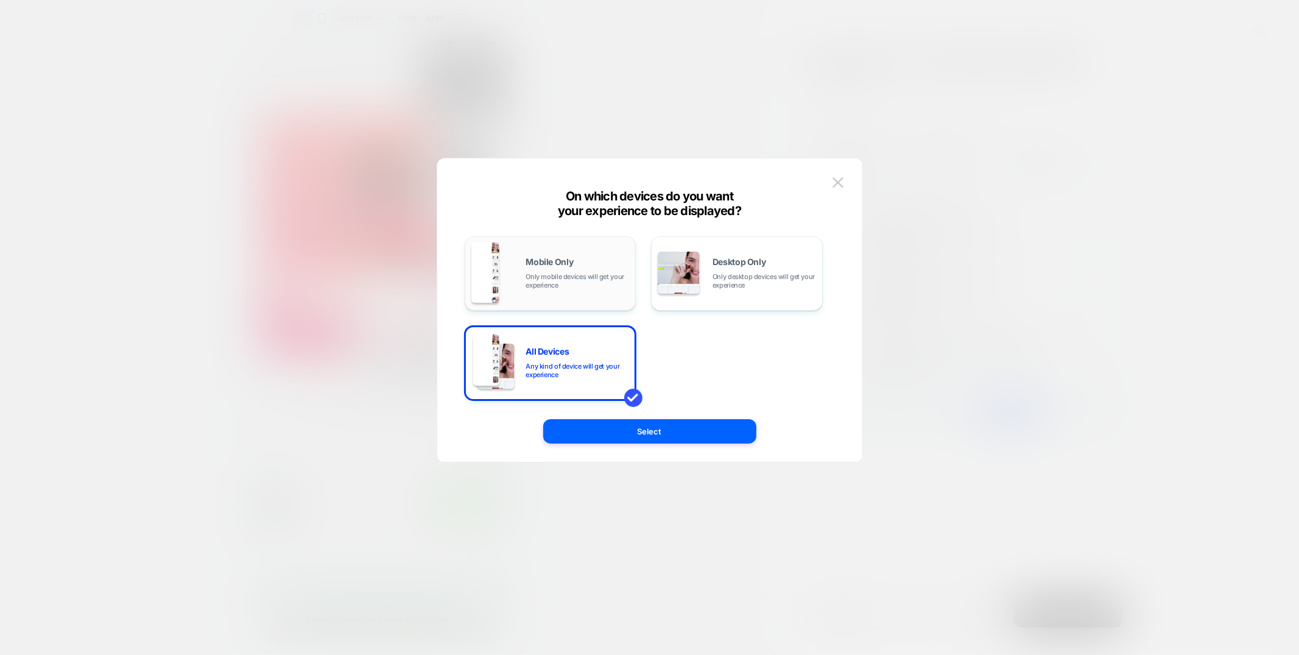
click at [585, 271] on div "Mobile Only Only mobile devices will get your experience" at bounding box center [578, 274] width 104 height 32
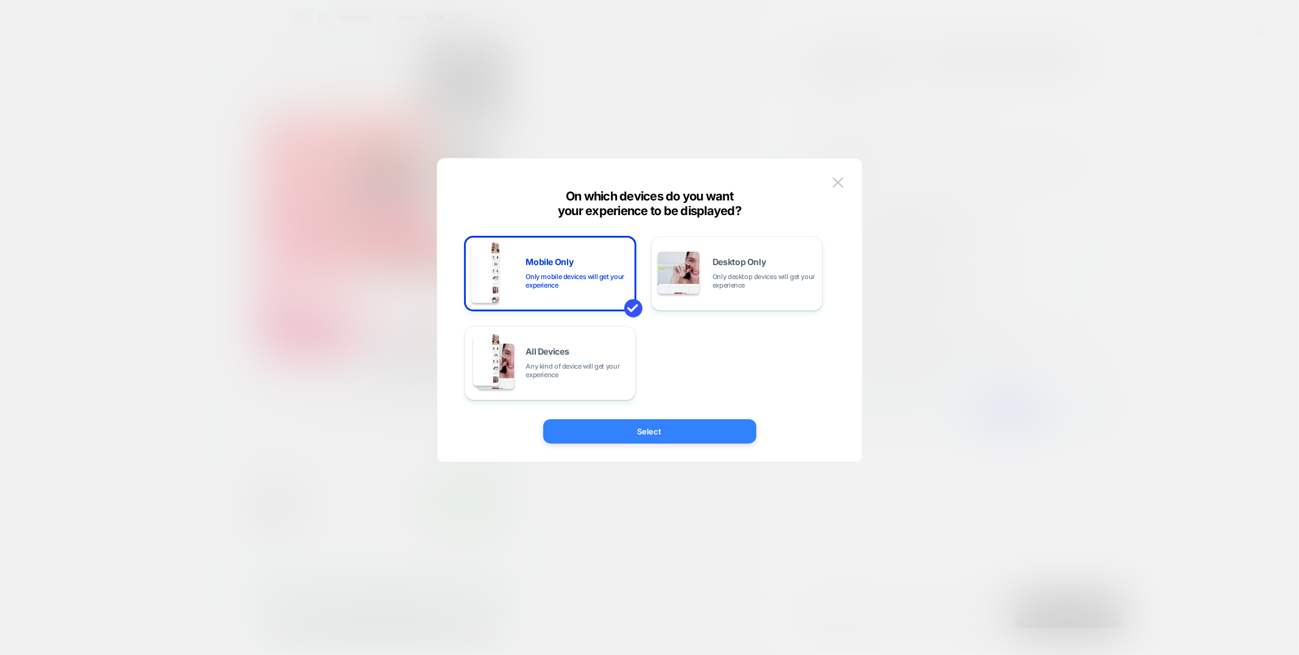
click at [656, 442] on button "Select" at bounding box center [649, 431] width 213 height 24
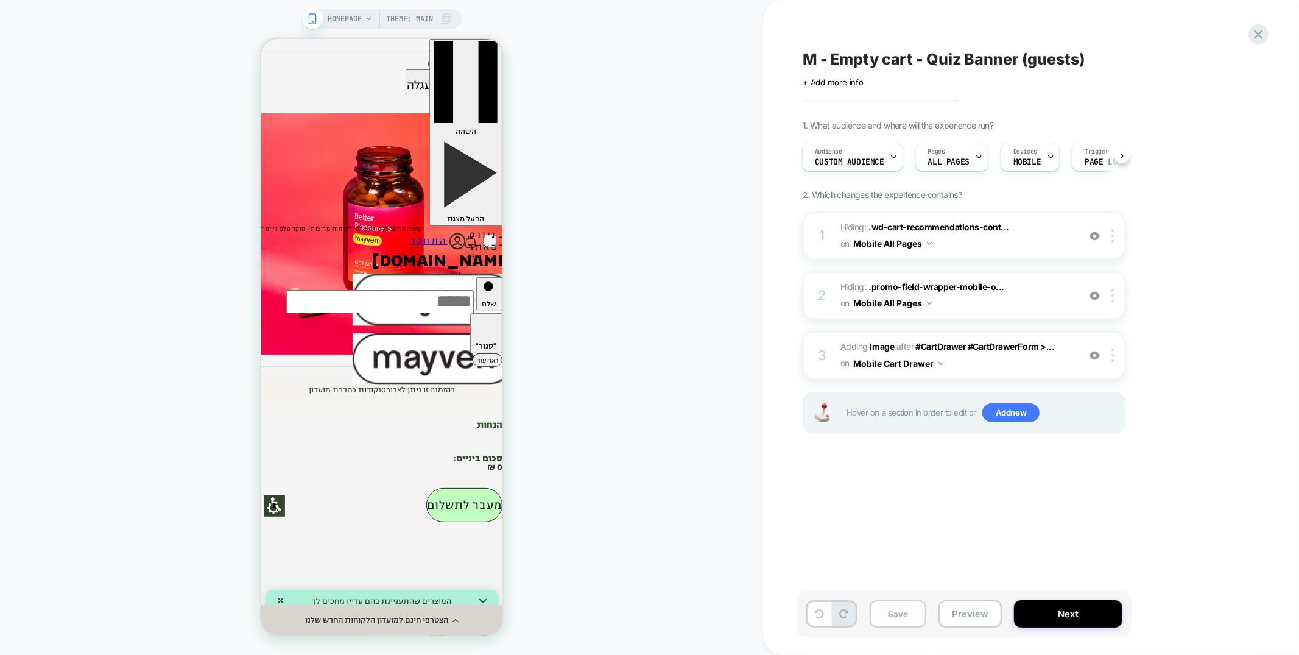
click at [888, 610] on button "Save" at bounding box center [898, 613] width 57 height 27
click at [488, 78] on icon "button" at bounding box center [492, 80] width 8 height 8
click at [1256, 29] on icon at bounding box center [1259, 34] width 16 height 16
